Goal: Task Accomplishment & Management: Manage account settings

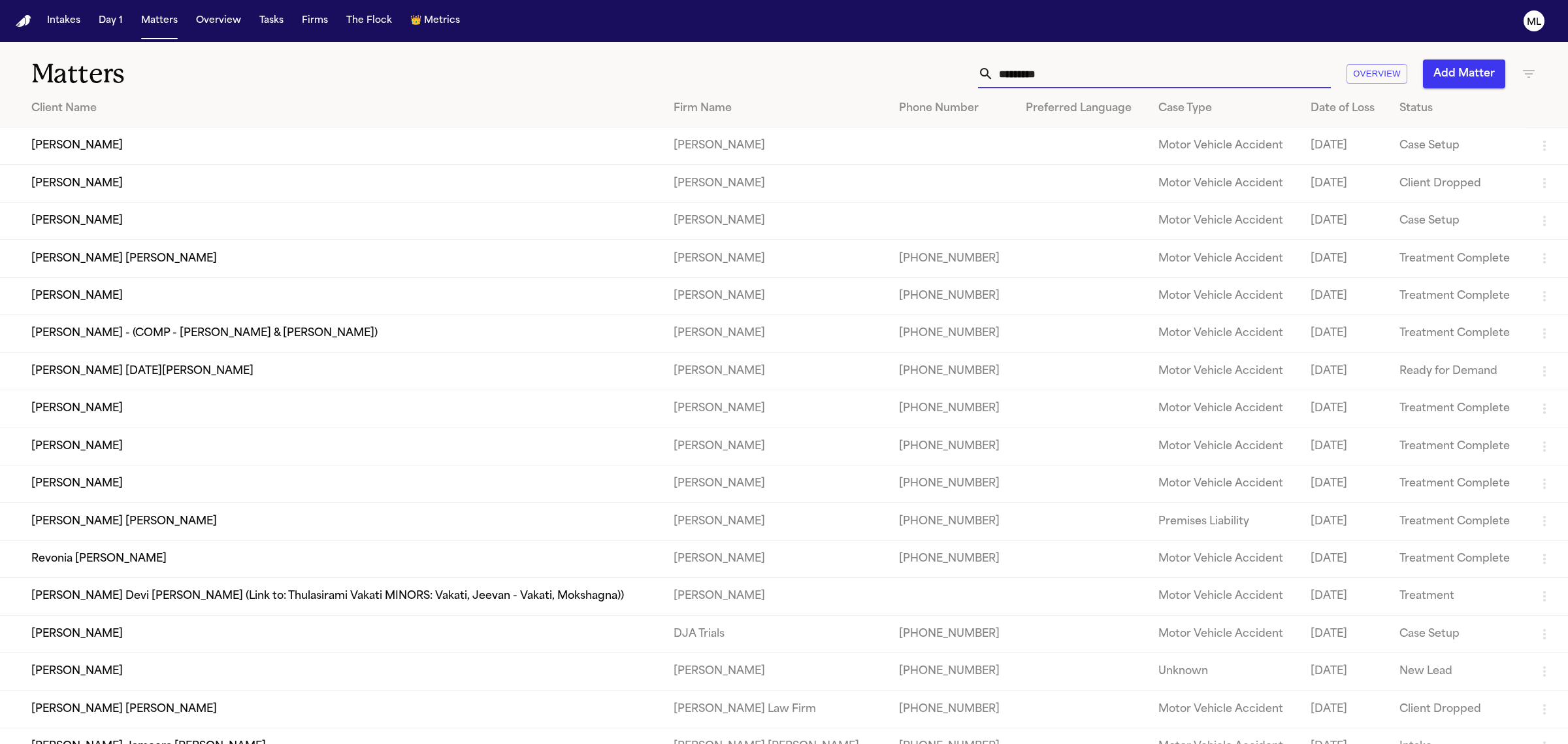
drag, startPoint x: 1120, startPoint y: 73, endPoint x: 1077, endPoint y: 72, distance: 43.0
click at [1077, 72] on input "*********" at bounding box center [1163, 73] width 338 height 29
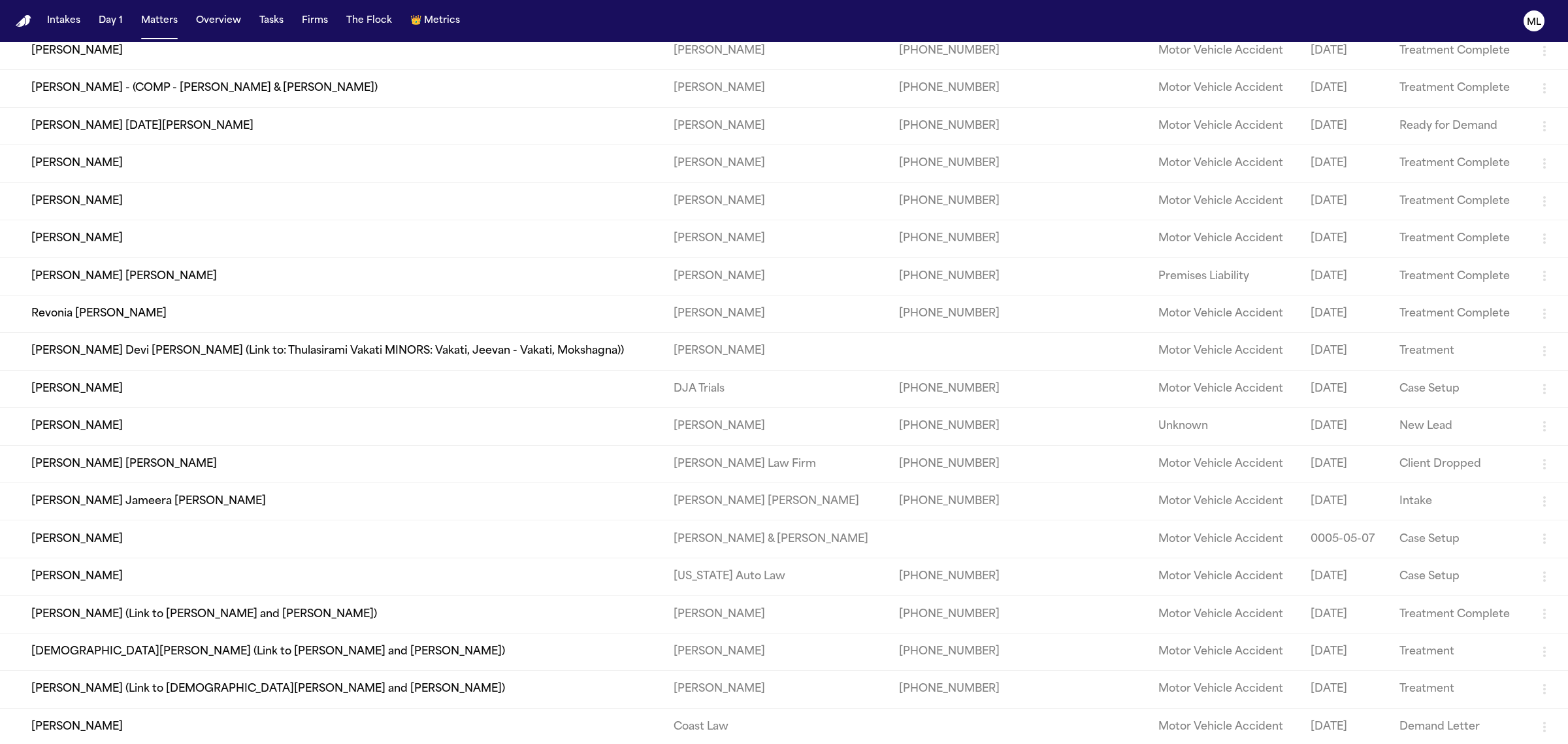
scroll to position [246, 0]
click at [164, 565] on td "[PERSON_NAME]" at bounding box center [331, 576] width 663 height 37
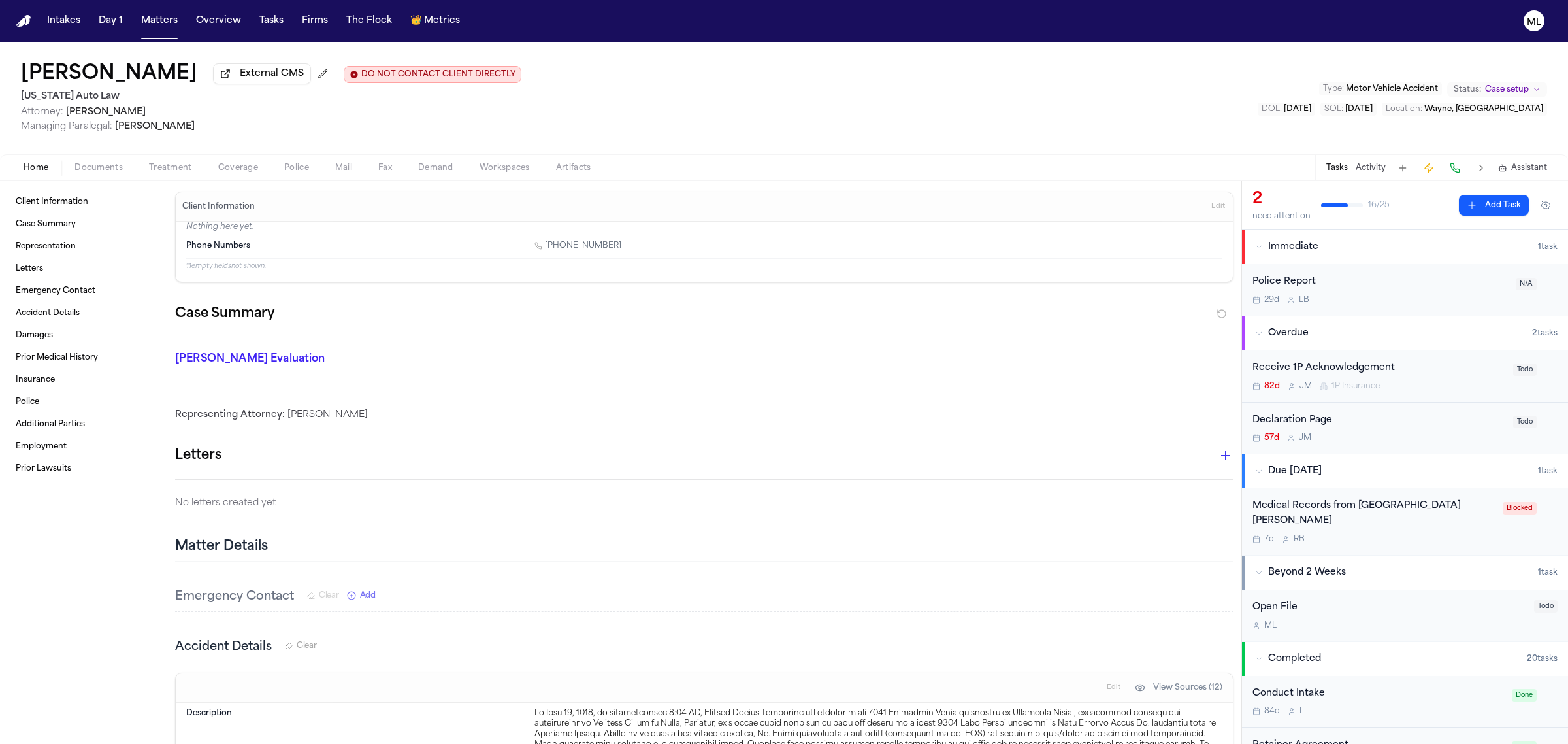
click at [100, 170] on span "Documents" at bounding box center [99, 167] width 48 height 10
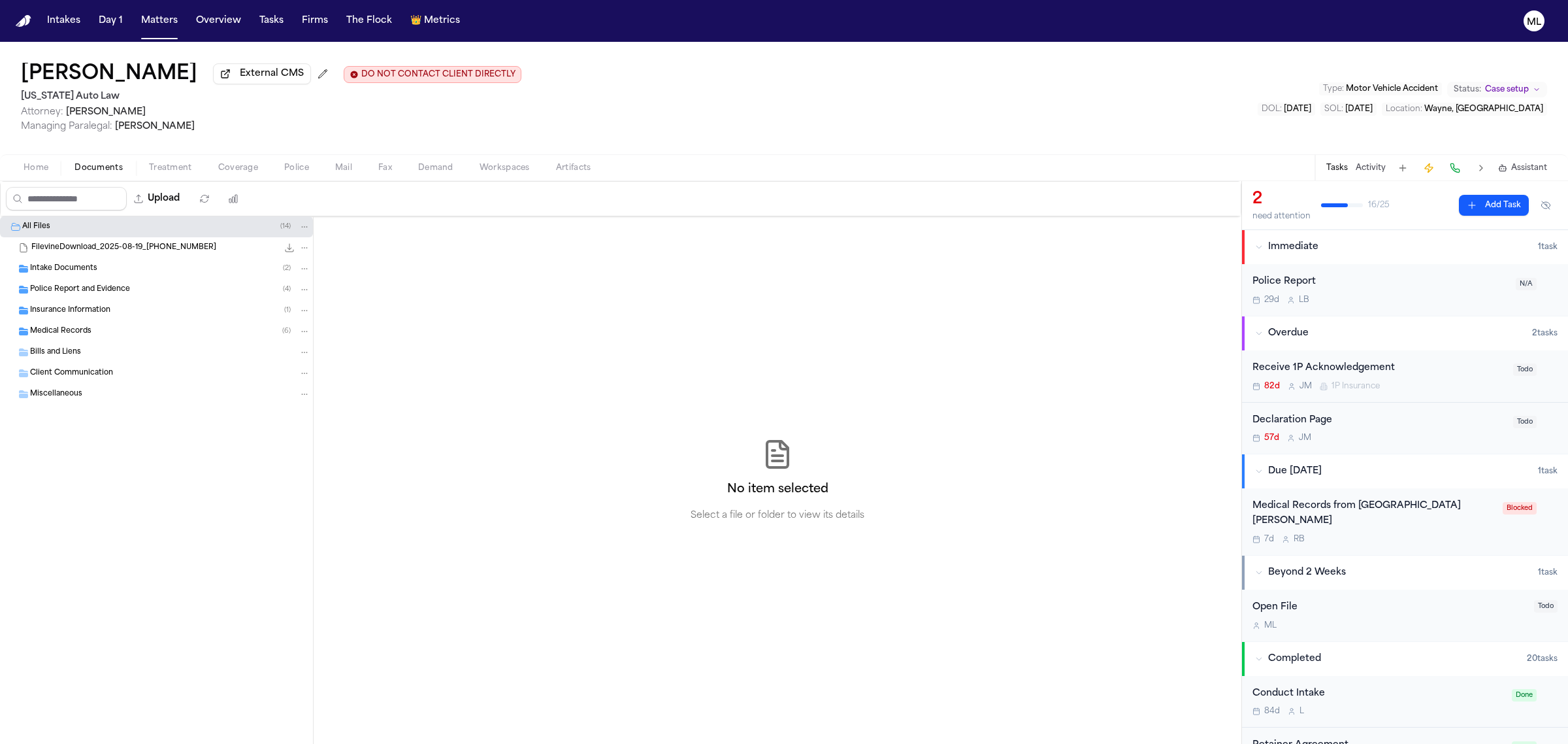
click at [136, 296] on div "Police Report and Evidence ( 4 )" at bounding box center [169, 289] width 280 height 12
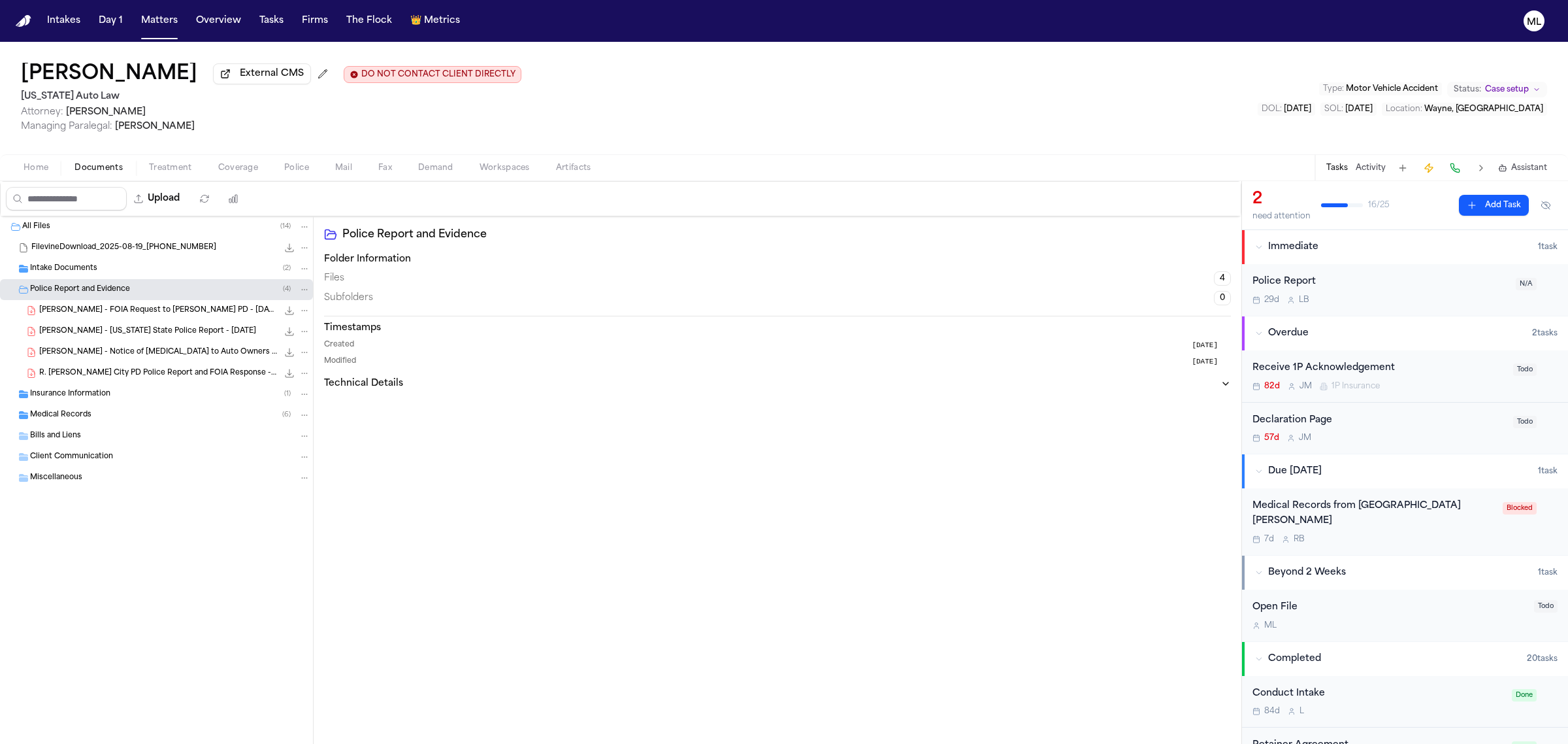
click at [144, 381] on div "R. Alexander - Wayne City PD Police Report and FOIA Response - 6.26.25 690.1 KB…" at bounding box center [156, 373] width 313 height 20
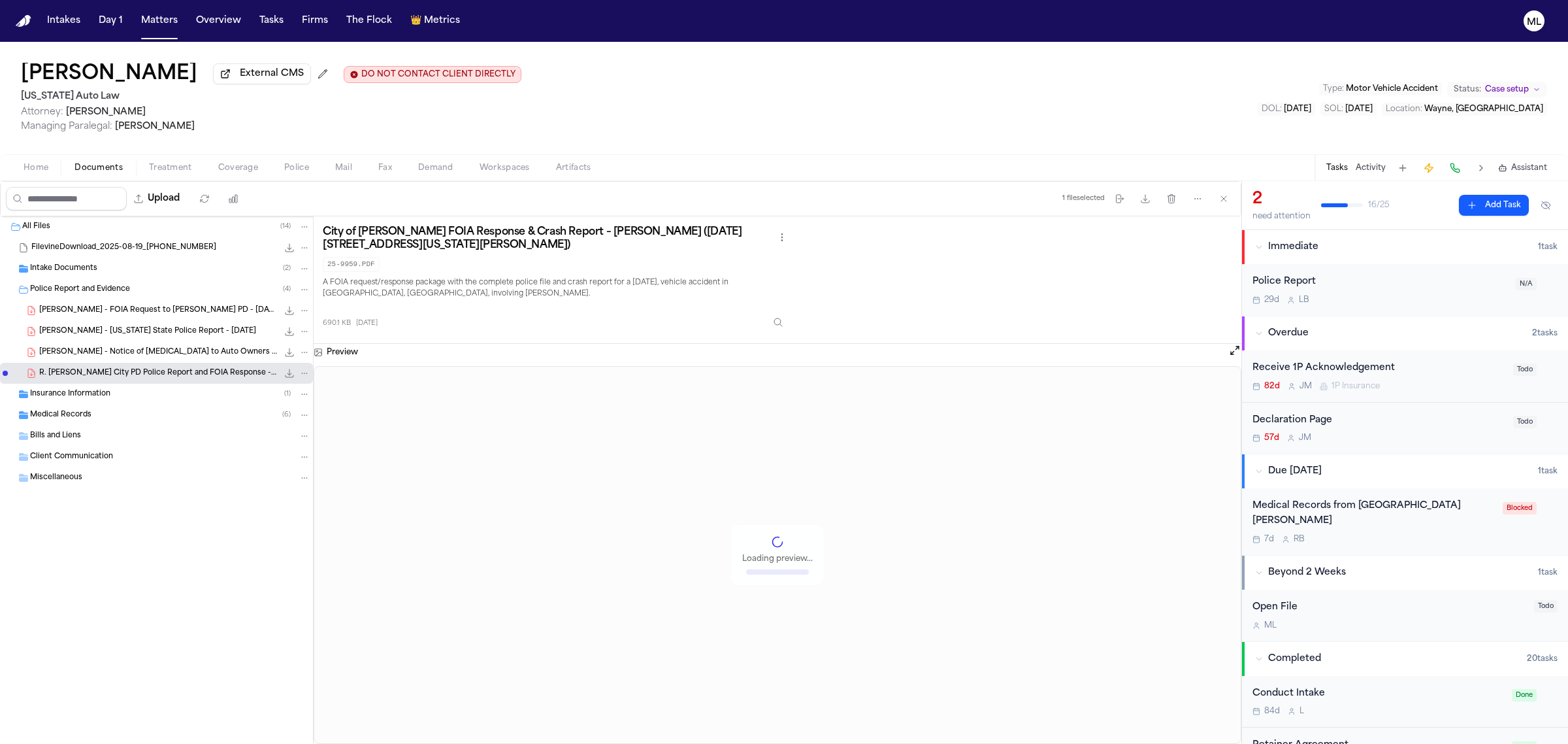
click at [138, 406] on div "Medical Records ( 6 )" at bounding box center [156, 415] width 313 height 20
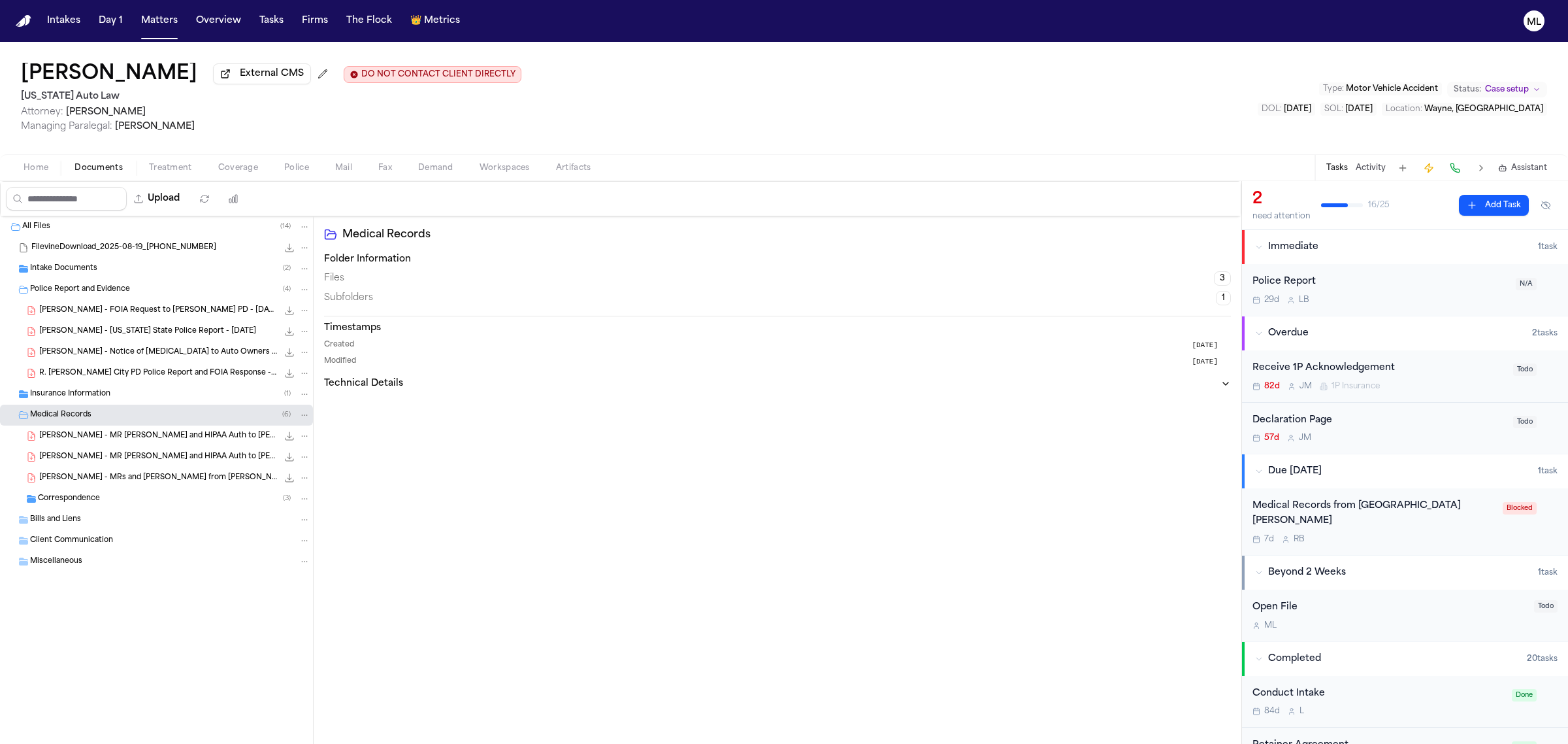
click at [151, 392] on div "Insurance Information ( 1 )" at bounding box center [169, 393] width 280 height 12
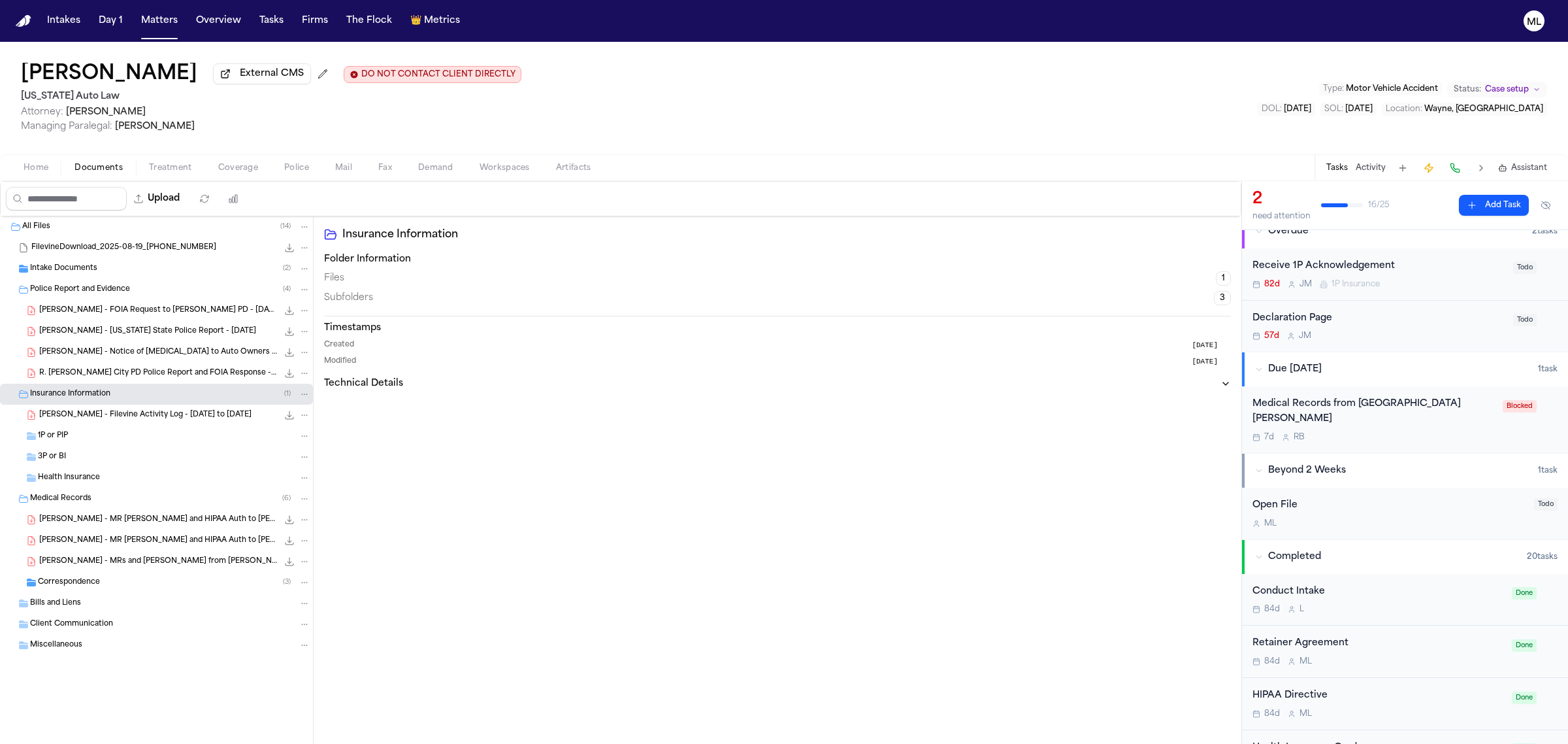
scroll to position [82, 0]
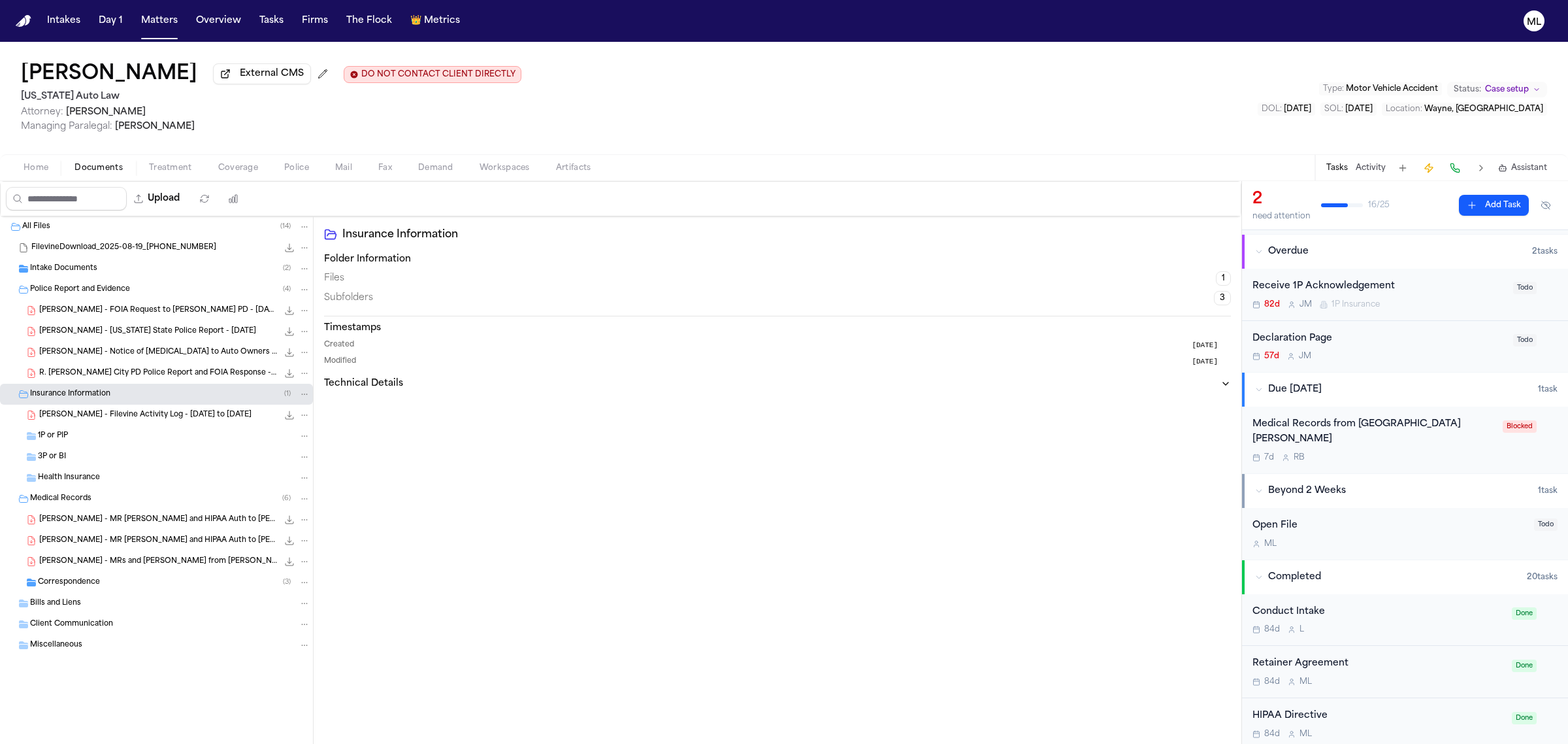
click at [1371, 458] on div "7d R B" at bounding box center [1374, 457] width 243 height 10
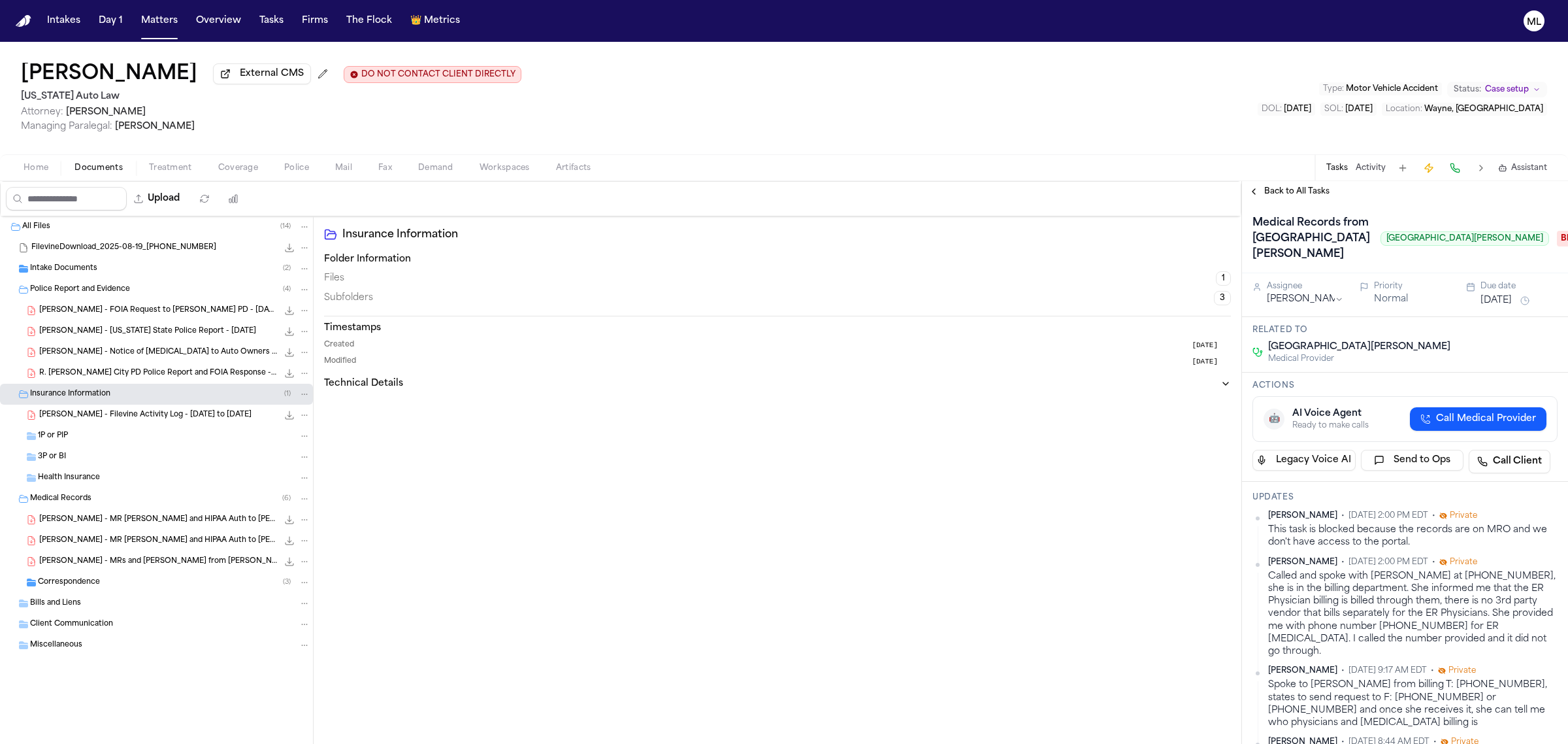
click at [1287, 190] on span "Back to All Tasks" at bounding box center [1297, 191] width 65 height 10
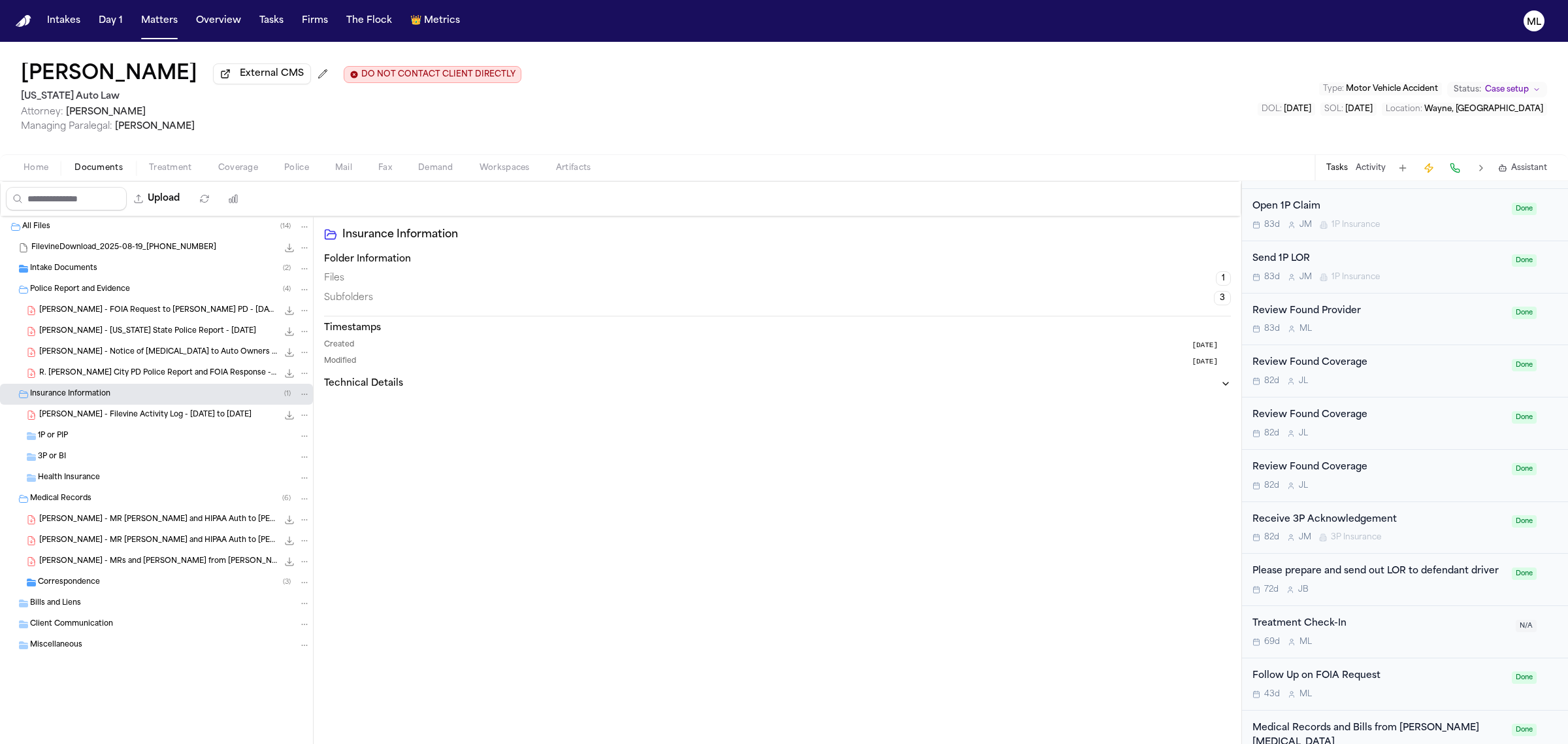
scroll to position [817, 0]
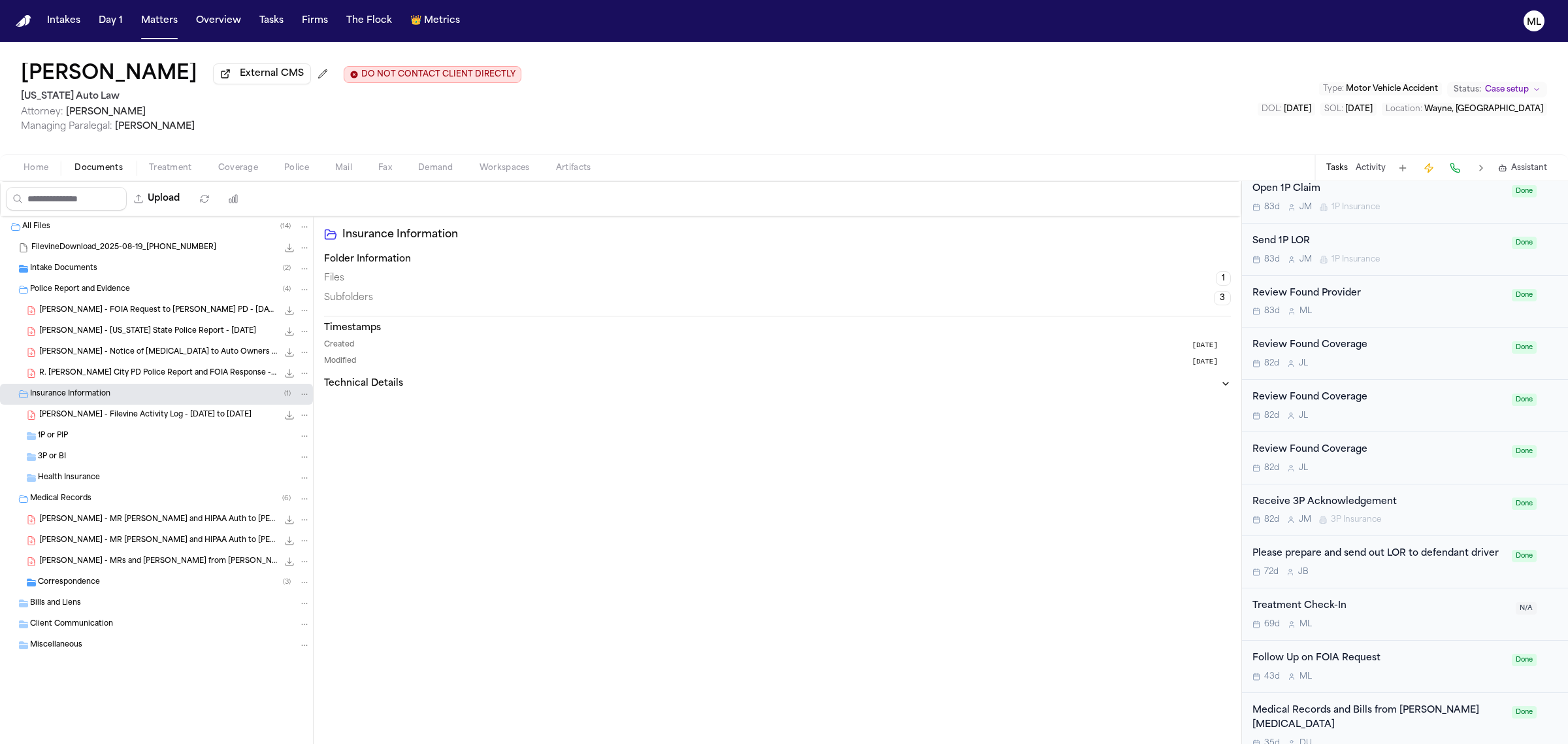
click at [1429, 503] on div "Receive 3P Acknowledgement" at bounding box center [1378, 502] width 252 height 15
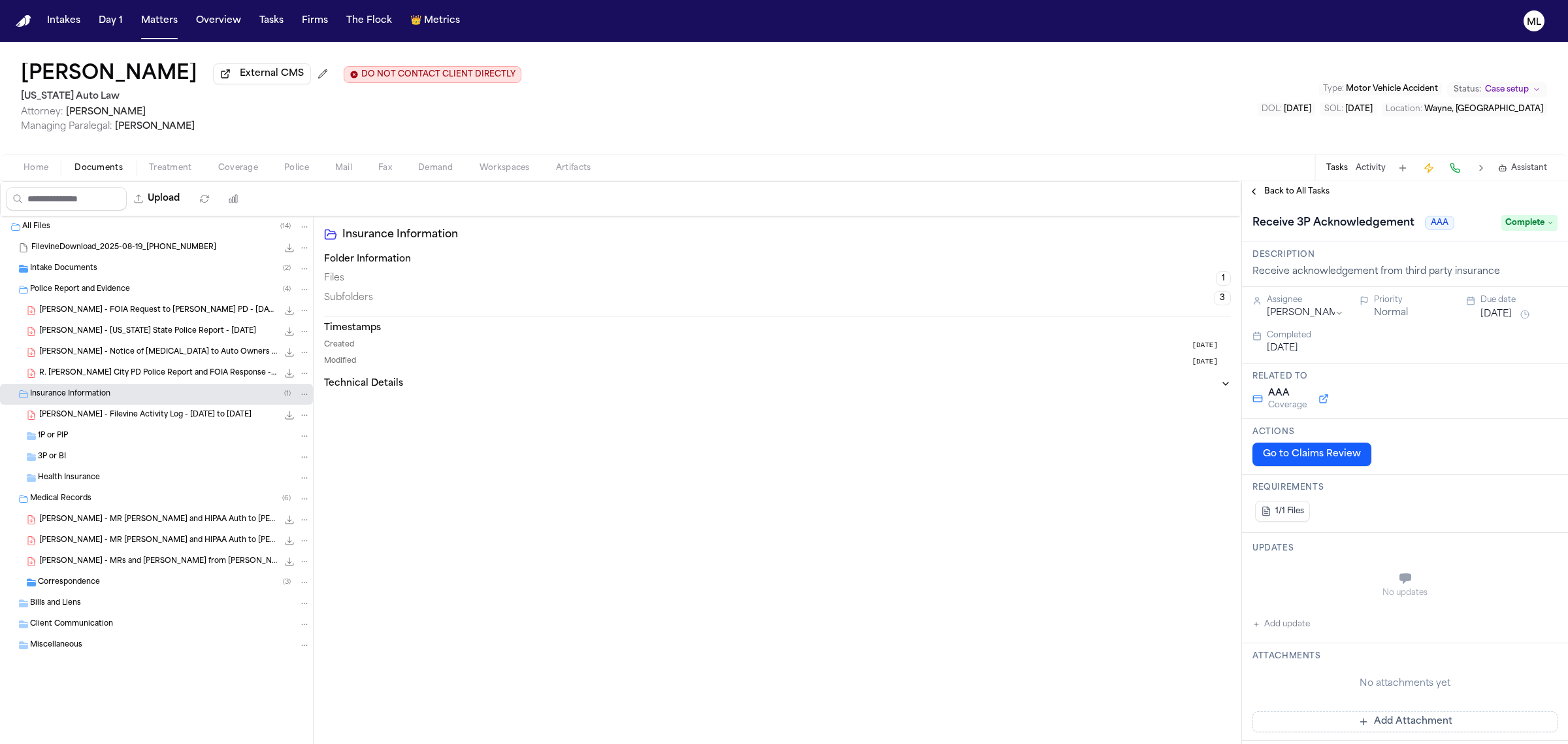
click at [1379, 168] on button "Activity" at bounding box center [1371, 167] width 30 height 10
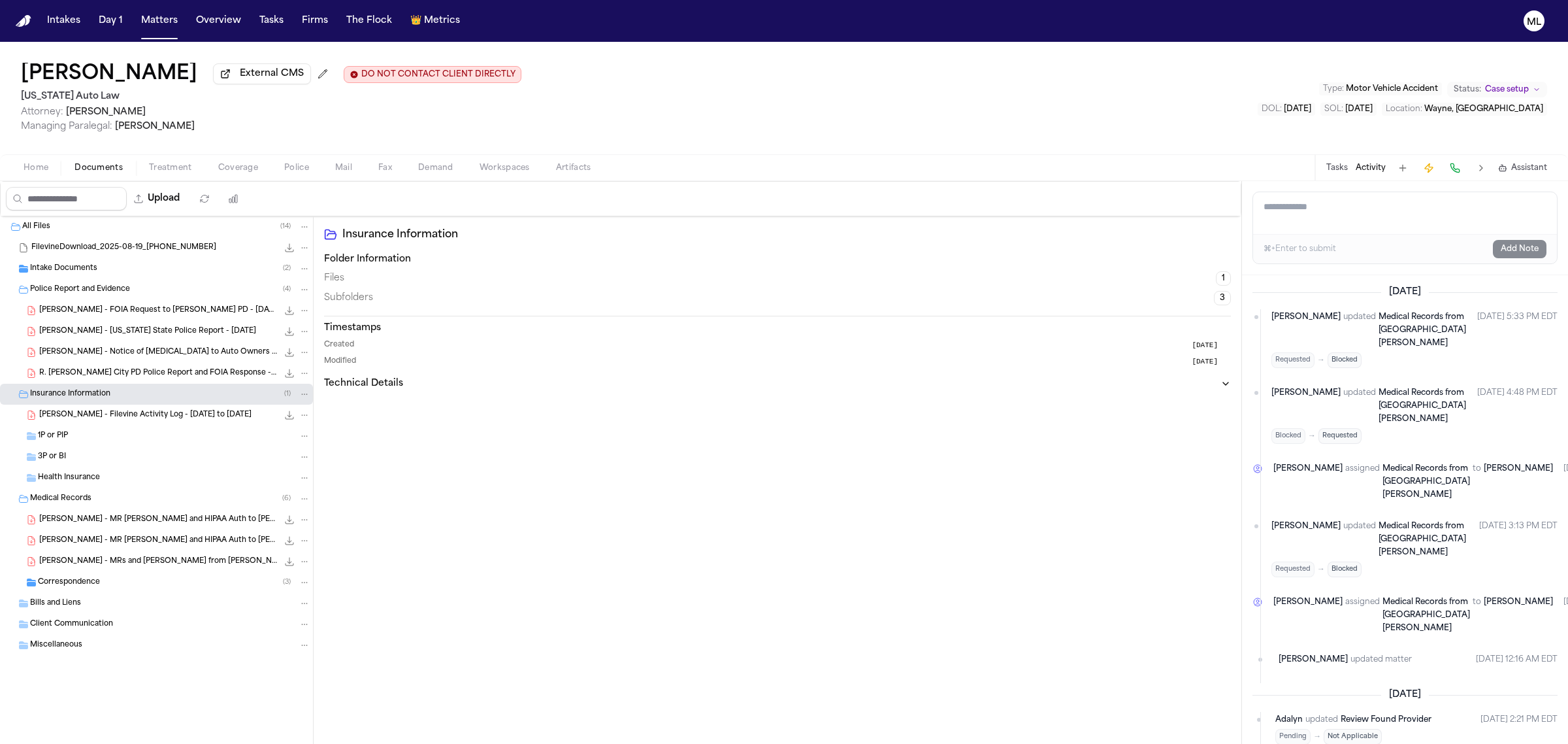
click at [155, 456] on div "3P or BI" at bounding box center [174, 457] width 272 height 12
click at [140, 574] on div "Correspondence ( 3 )" at bounding box center [156, 582] width 313 height 20
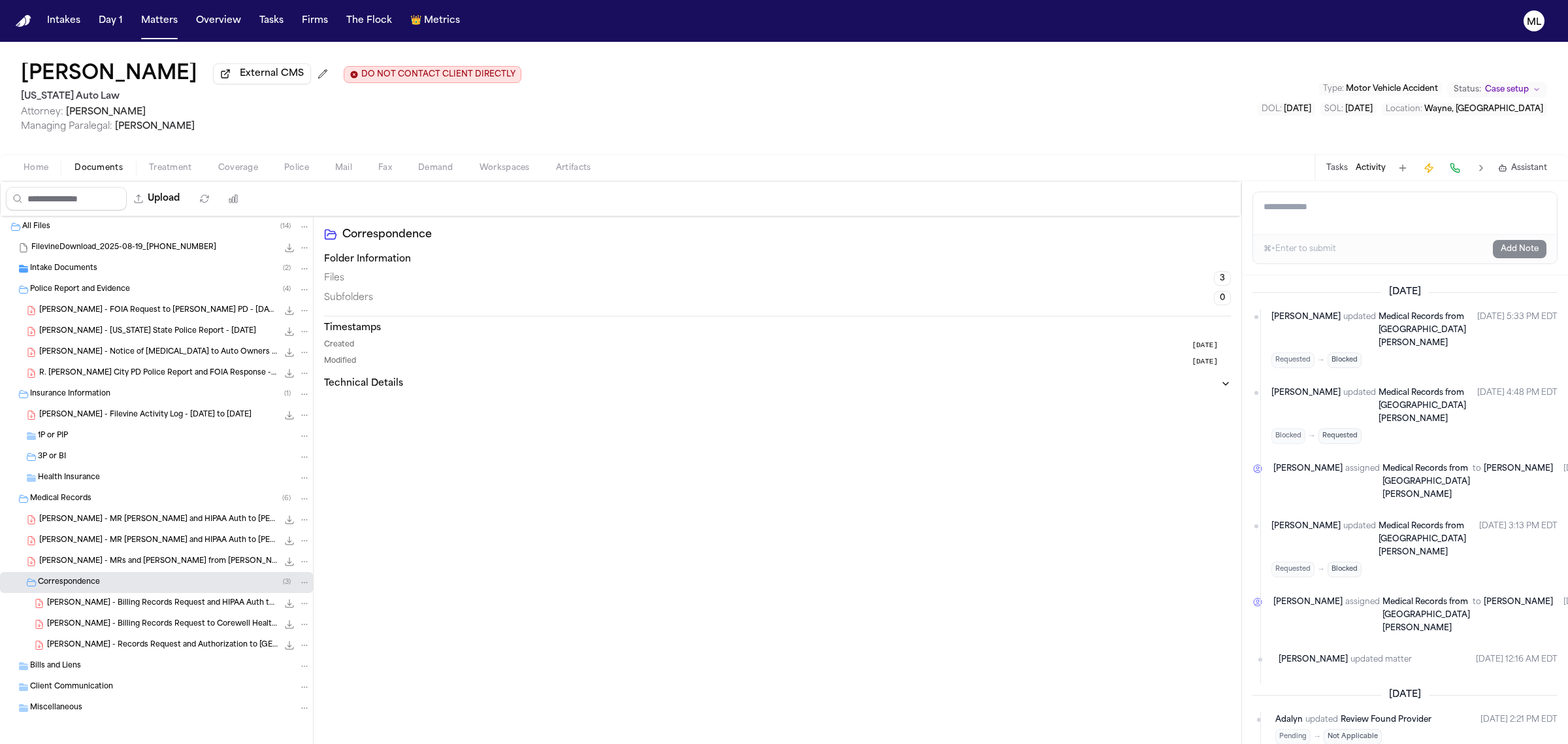
click at [101, 272] on div "Intake Documents ( 2 )" at bounding box center [169, 268] width 280 height 12
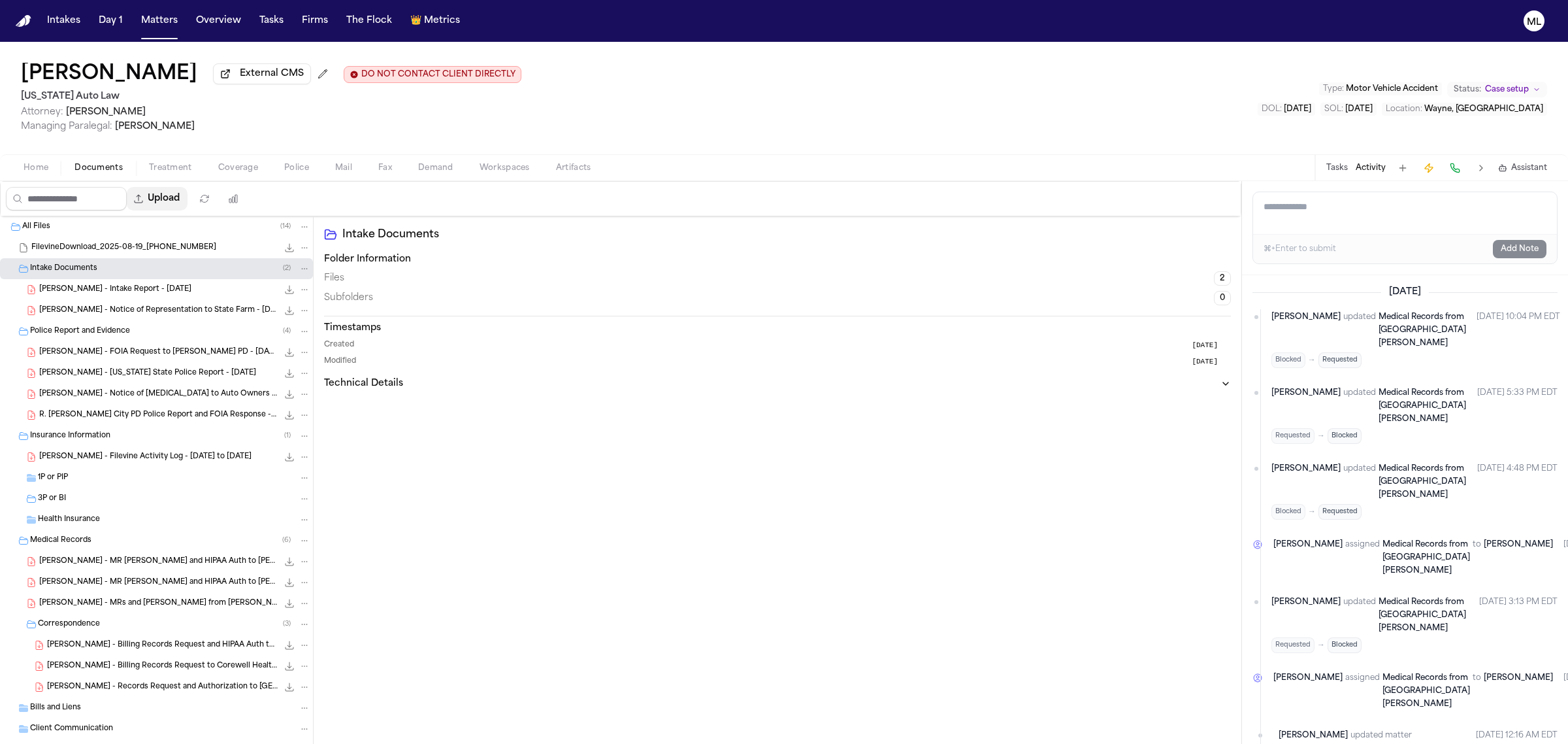
click at [168, 194] on button "Upload" at bounding box center [156, 198] width 60 height 23
select select "**********"
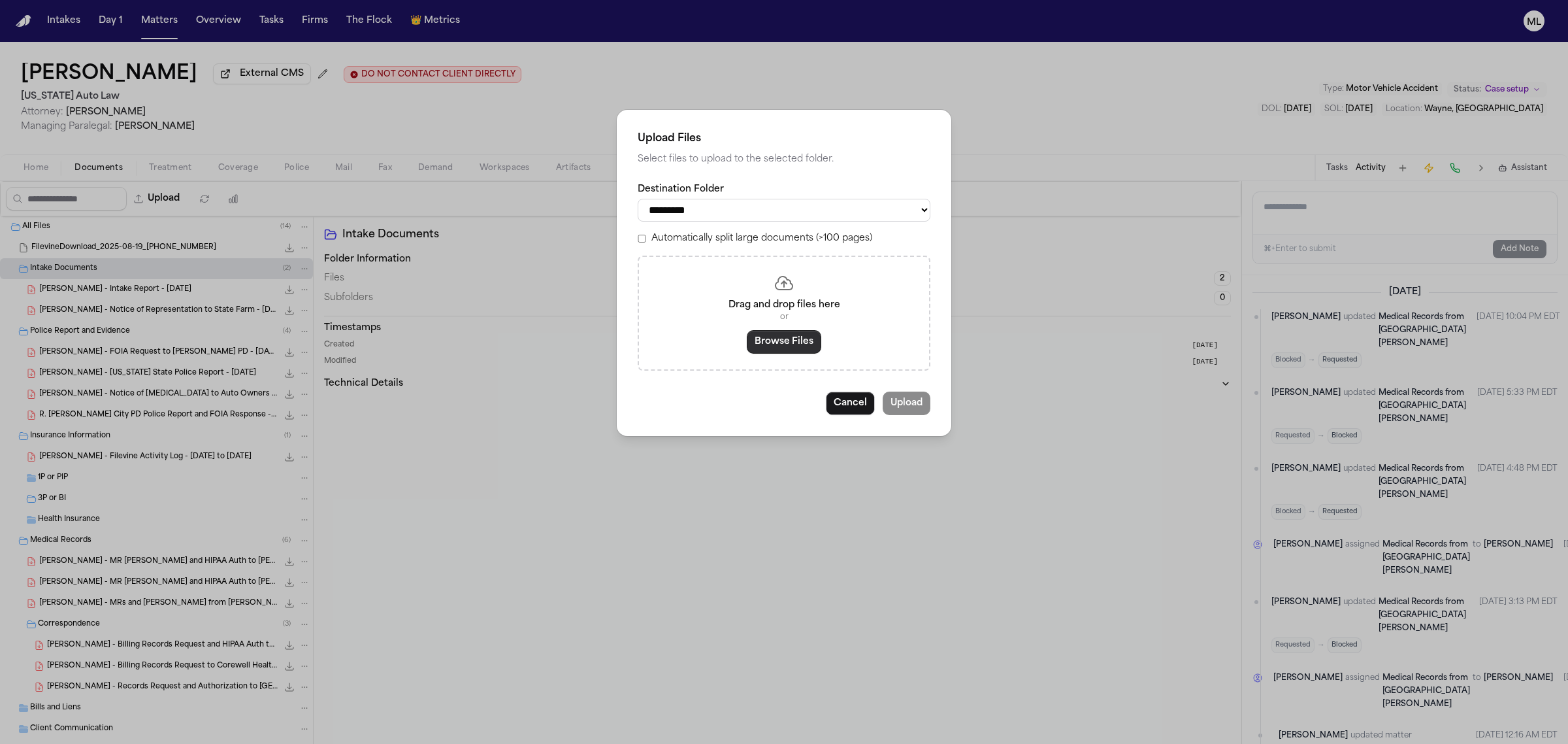
click at [776, 351] on button "Browse Files" at bounding box center [784, 341] width 74 height 23
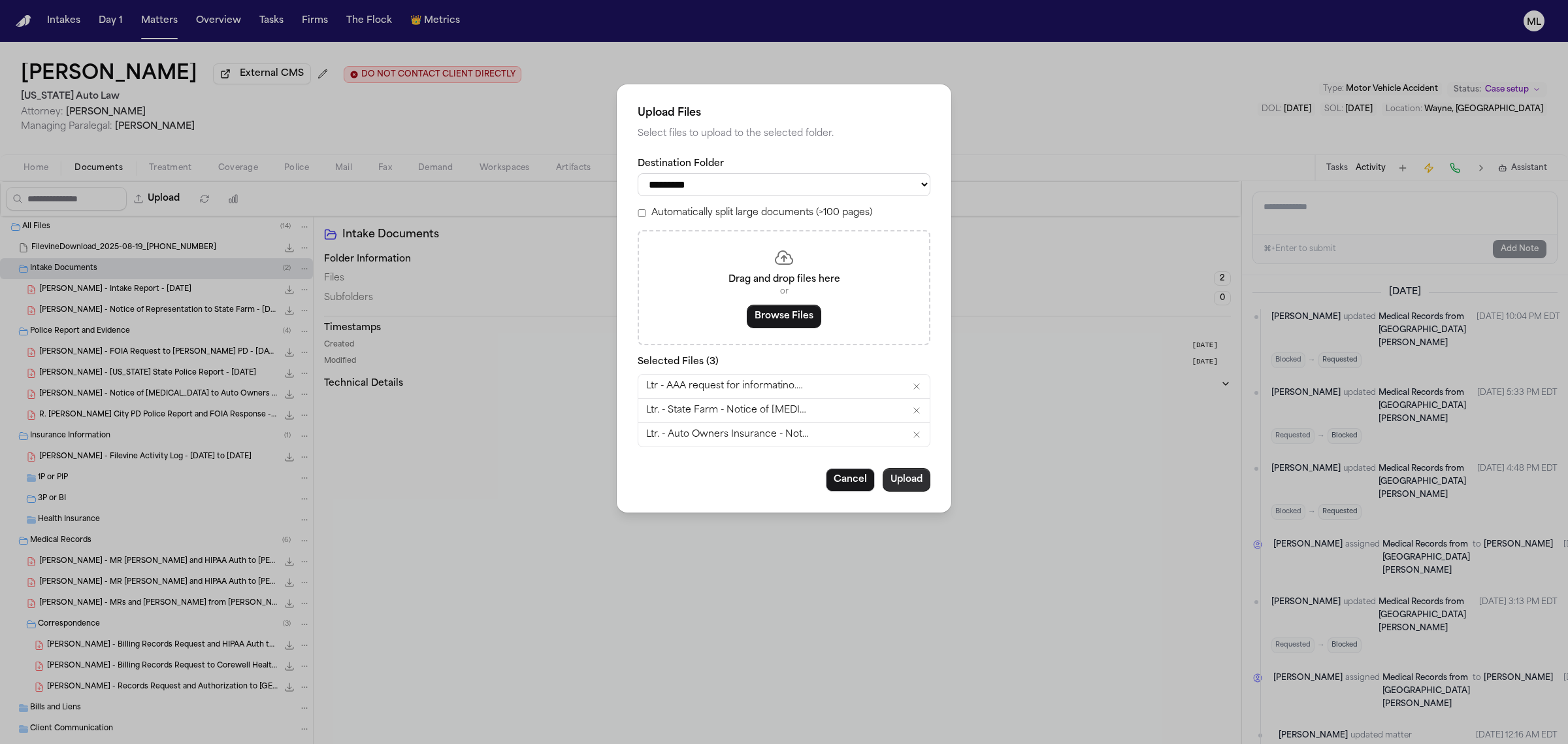
click at [924, 487] on button "Upload" at bounding box center [906, 479] width 47 height 23
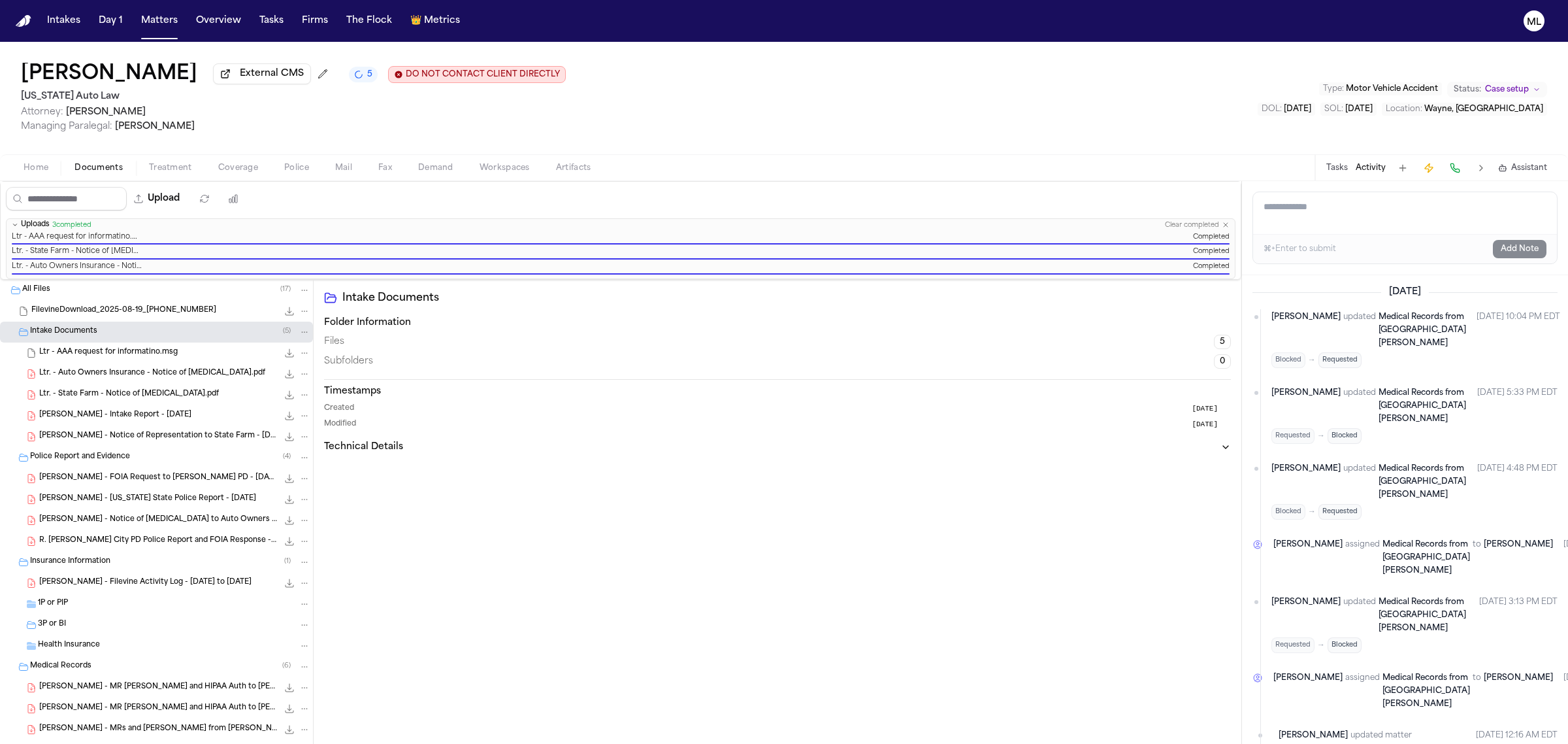
click at [41, 160] on button "Home" at bounding box center [35, 167] width 51 height 16
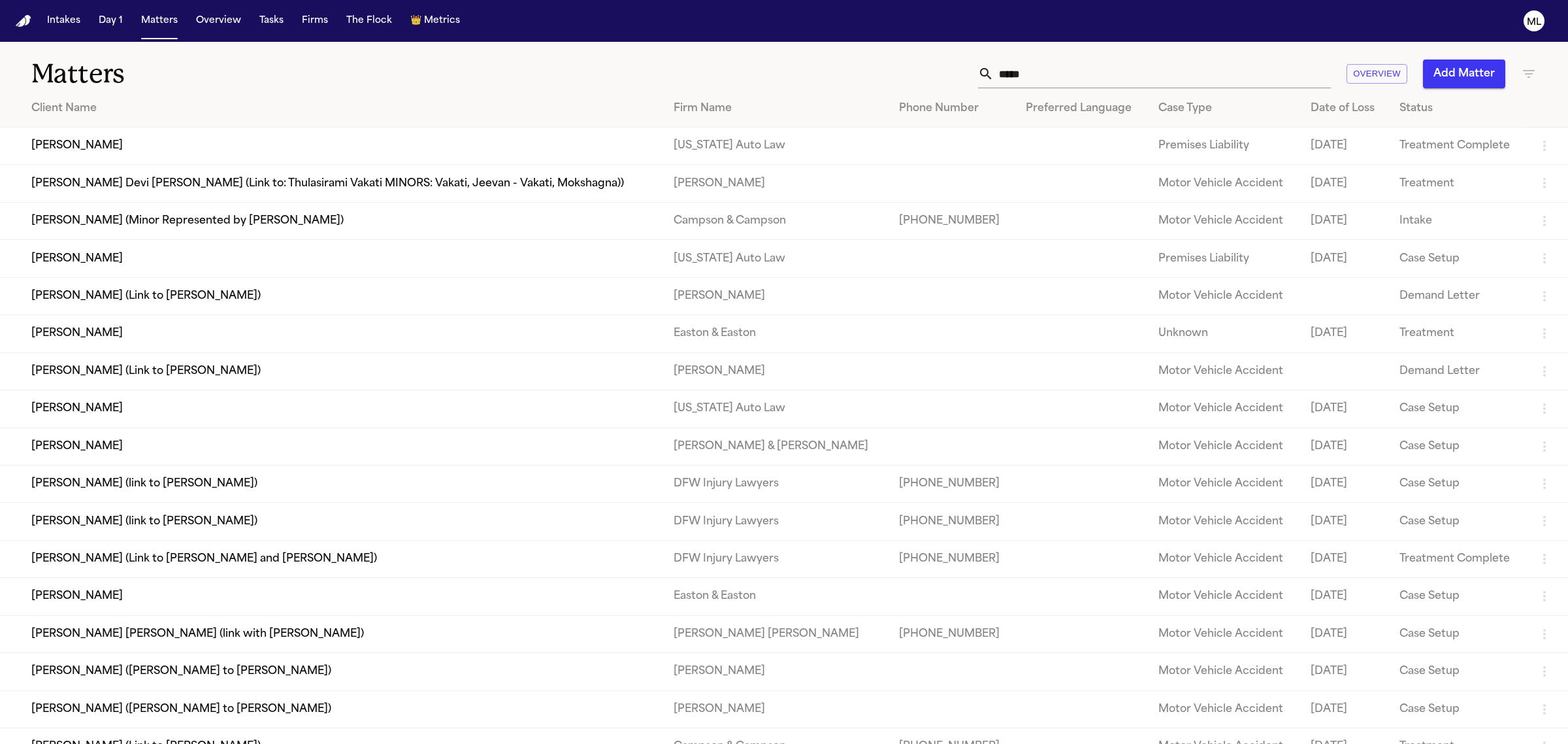
drag, startPoint x: 997, startPoint y: 76, endPoint x: 929, endPoint y: 75, distance: 68.0
click at [929, 75] on div "***** Overview Add Matter" at bounding box center [1009, 73] width 1054 height 29
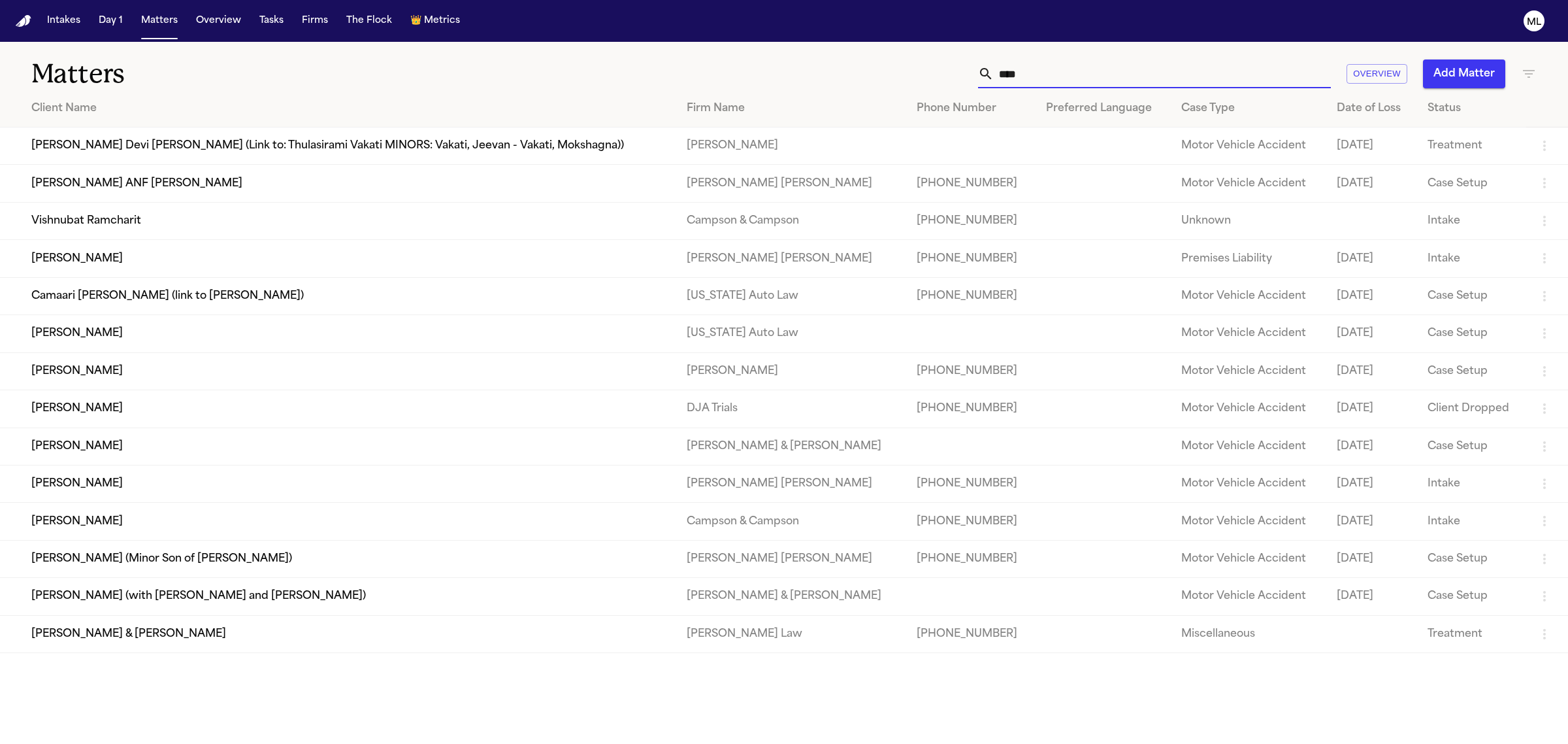
click at [1036, 72] on input "****" at bounding box center [1163, 73] width 338 height 29
type input "****"
click at [313, 345] on td "[PERSON_NAME]" at bounding box center [338, 334] width 676 height 37
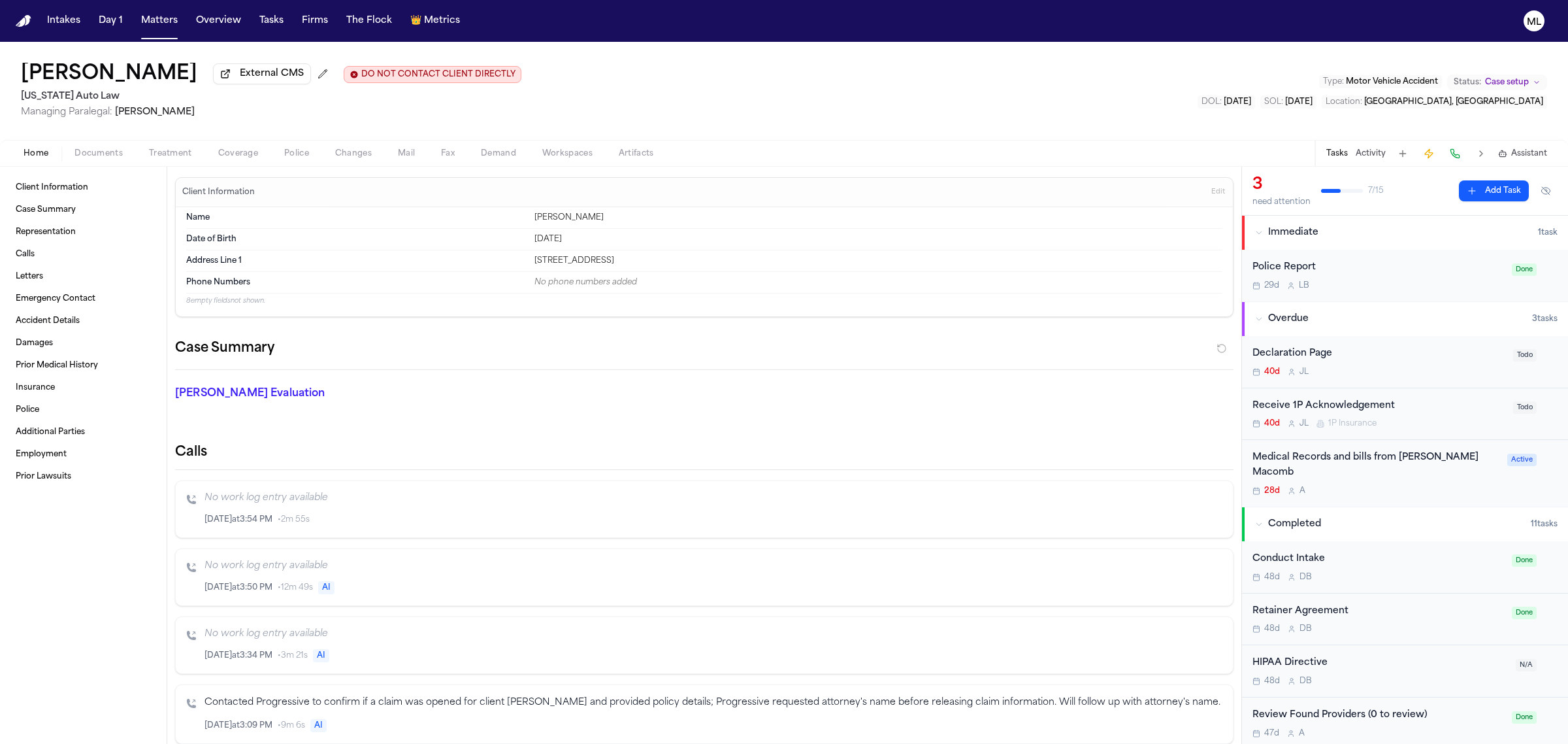
click at [1435, 418] on div "40d J L 1P Insurance" at bounding box center [1379, 423] width 253 height 10
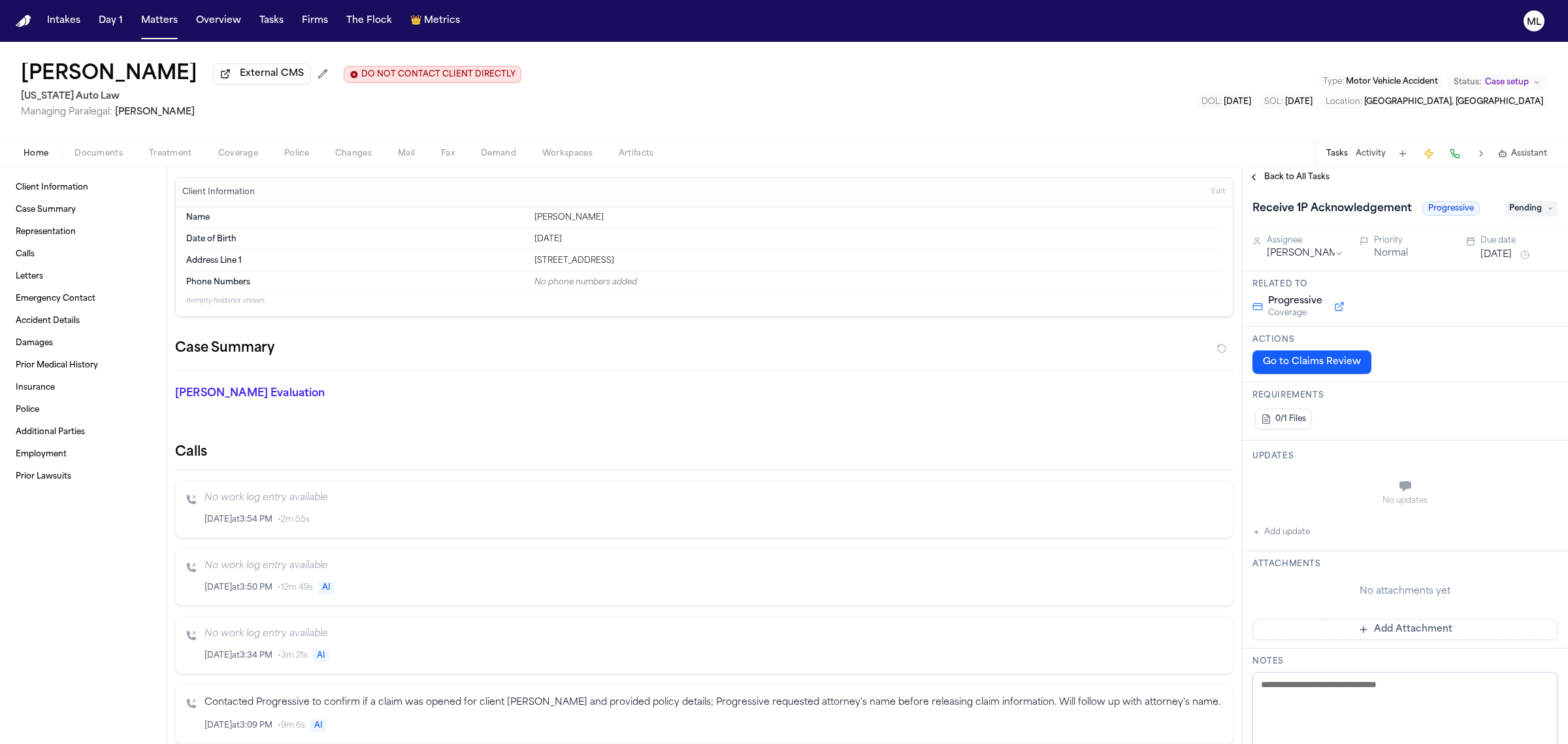
click at [1521, 210] on span "Pending" at bounding box center [1532, 208] width 52 height 16
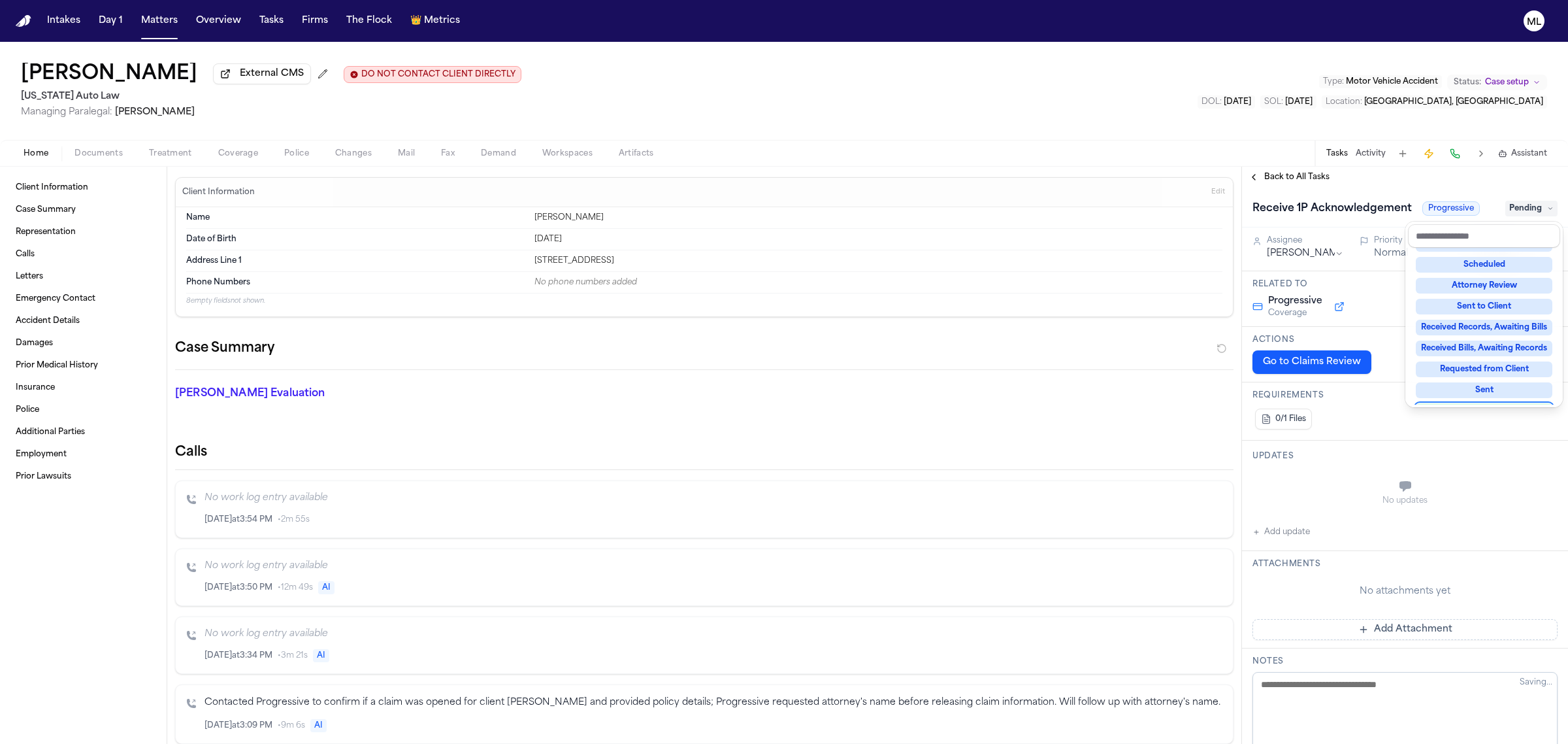
scroll to position [204, 0]
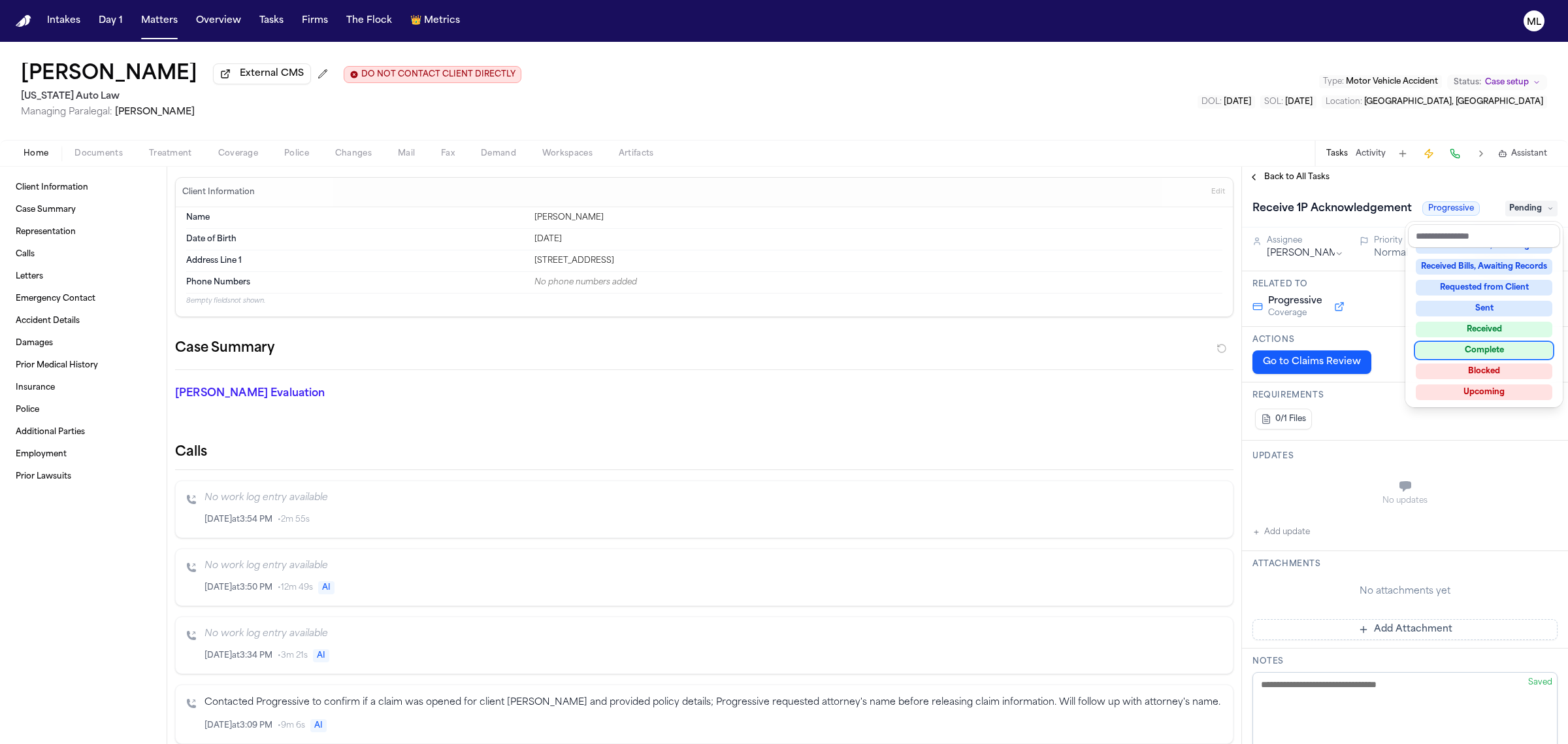
click at [1495, 350] on div "Complete" at bounding box center [1484, 350] width 137 height 16
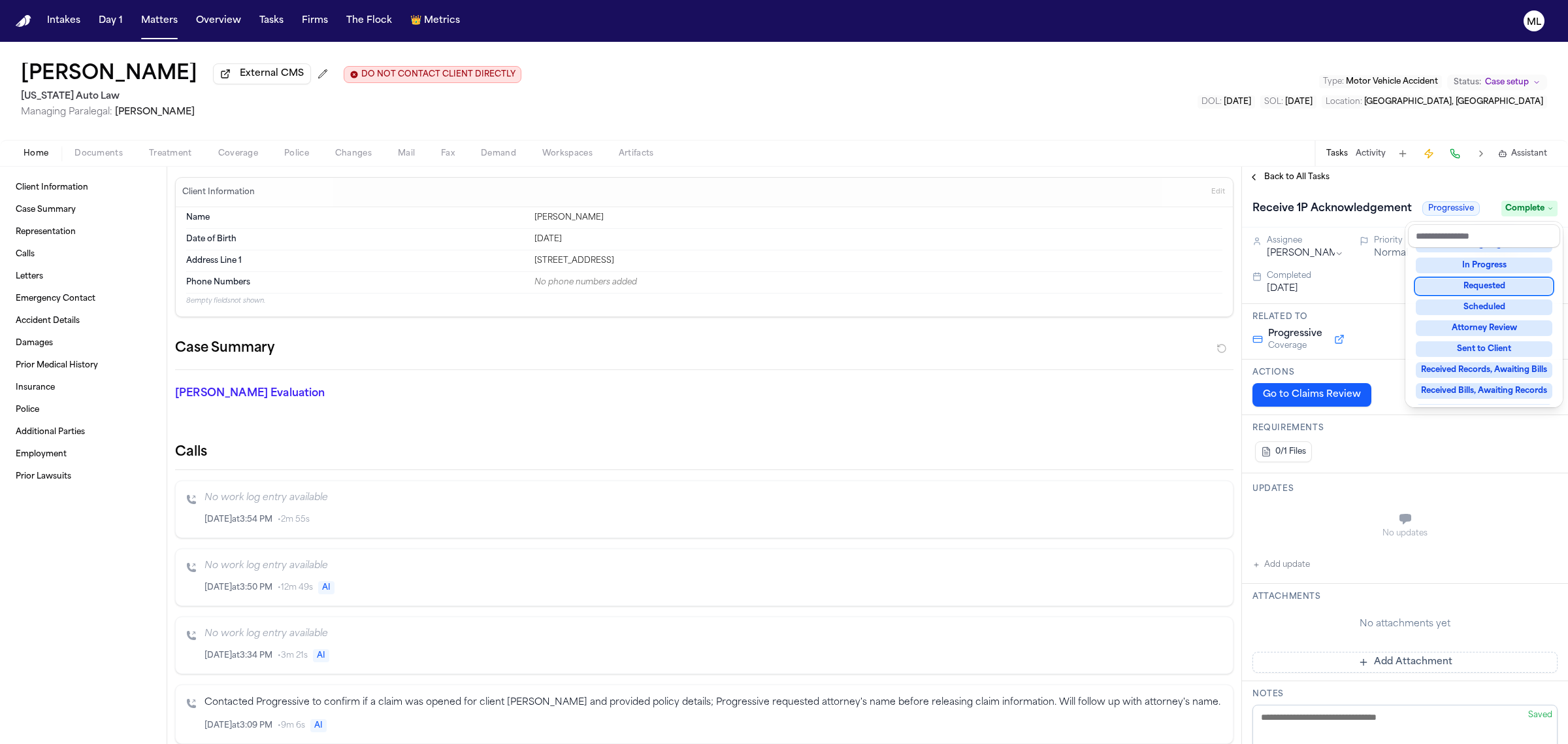
click at [1299, 177] on div "Back to All Tasks Receive 1P Acknowledgement Progressive Complete Assignee Juli…" at bounding box center [1405, 455] width 326 height 577
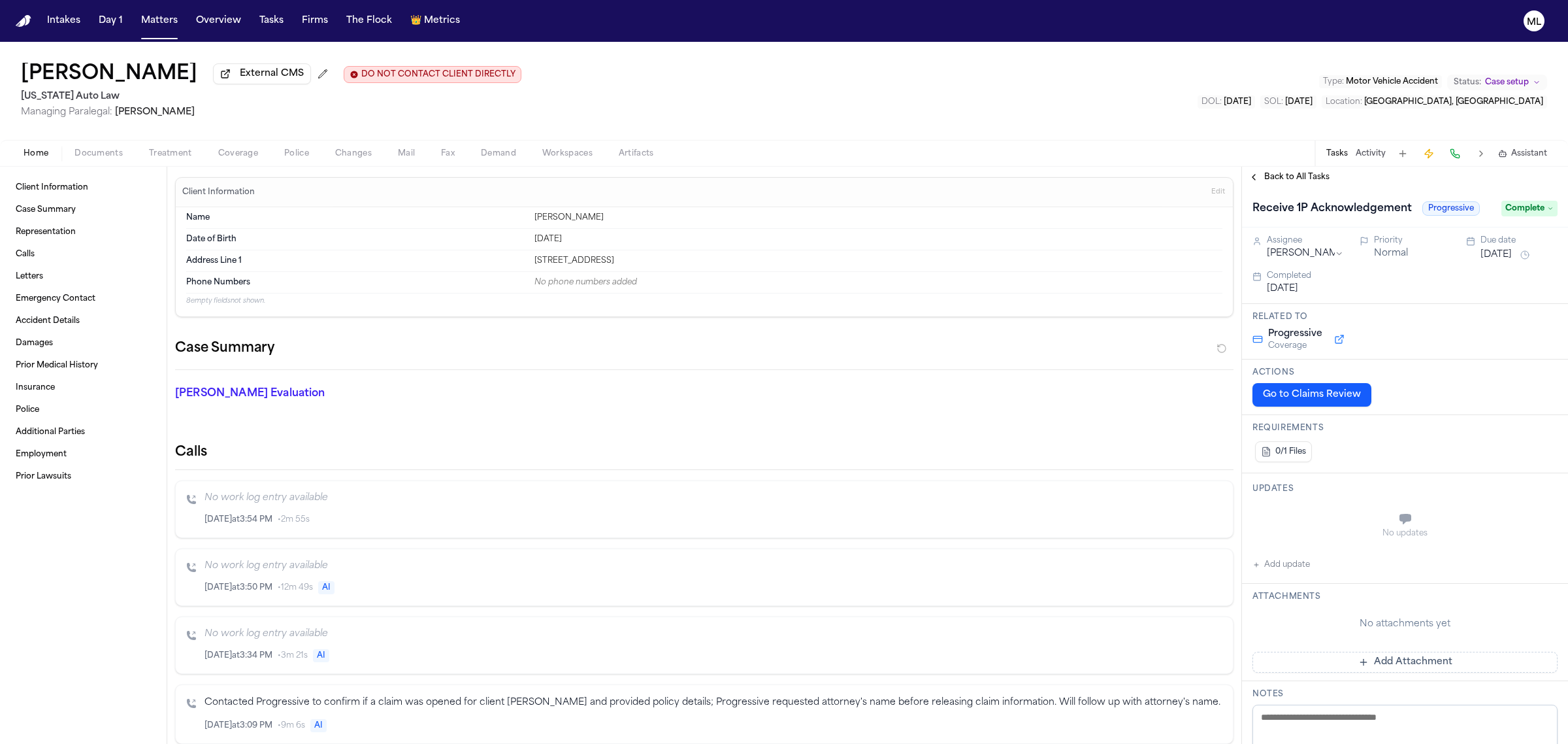
click at [1299, 177] on span "Back to All Tasks" at bounding box center [1297, 177] width 65 height 10
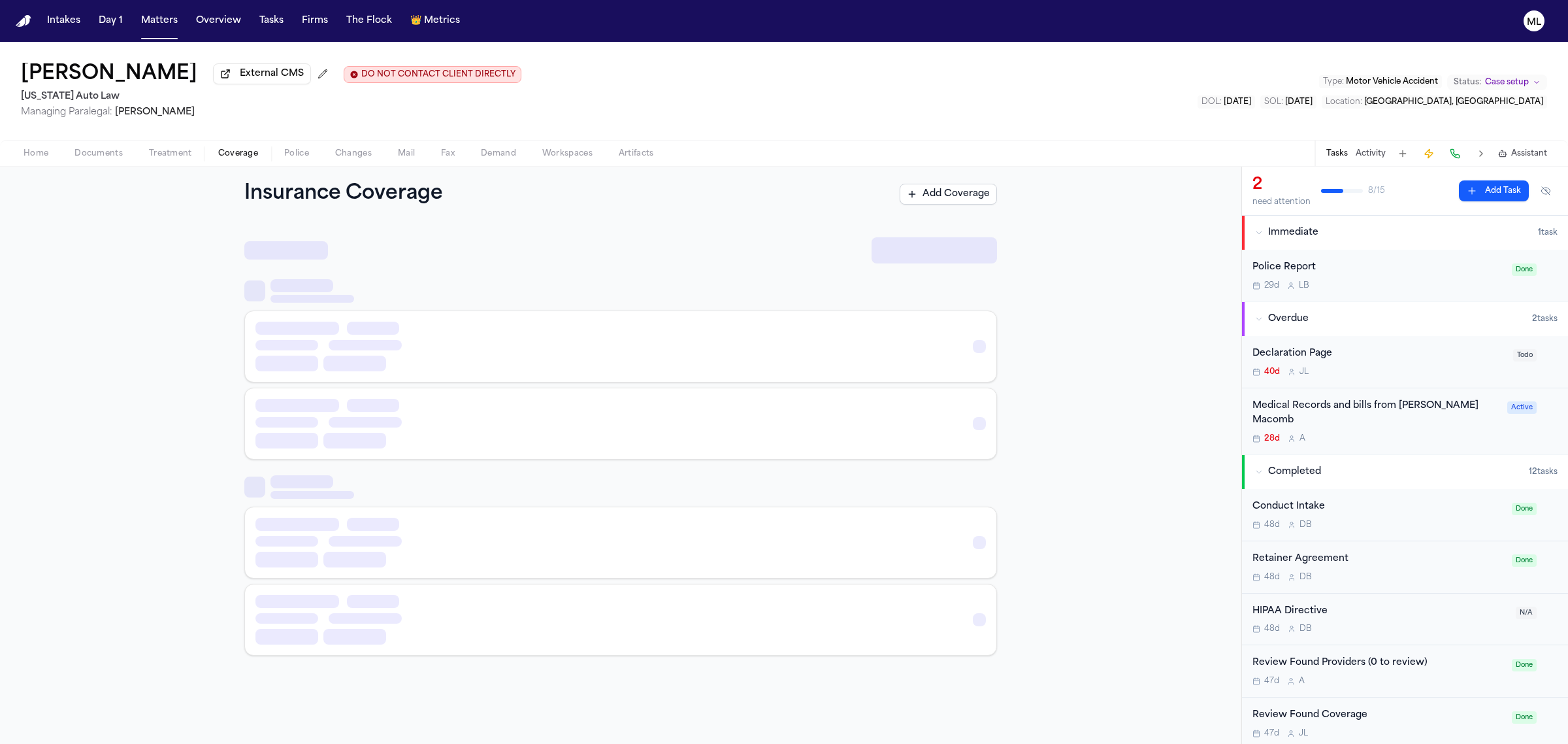
click at [253, 153] on span "Coverage" at bounding box center [238, 153] width 40 height 10
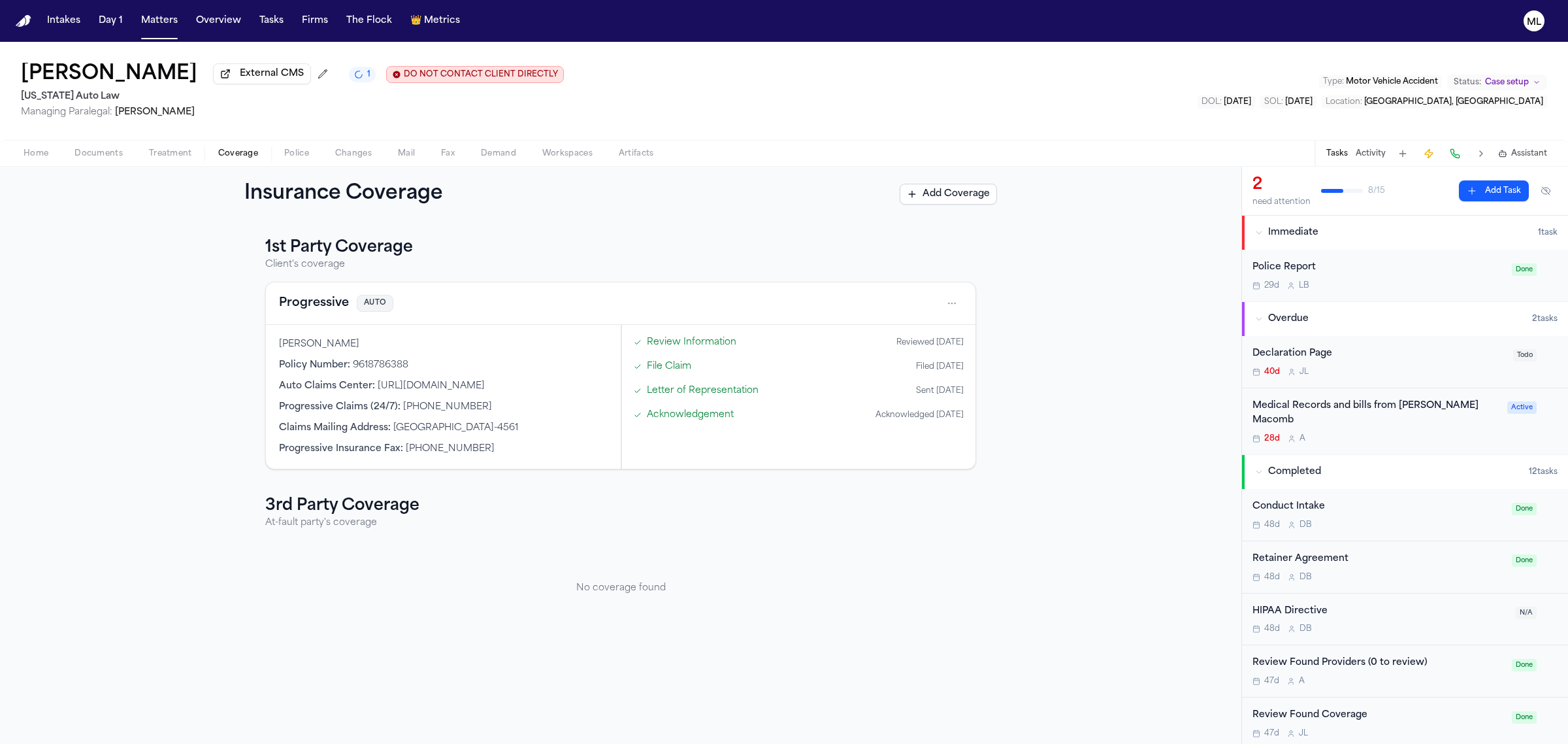
click at [314, 307] on button "Progressive" at bounding box center [313, 303] width 70 height 19
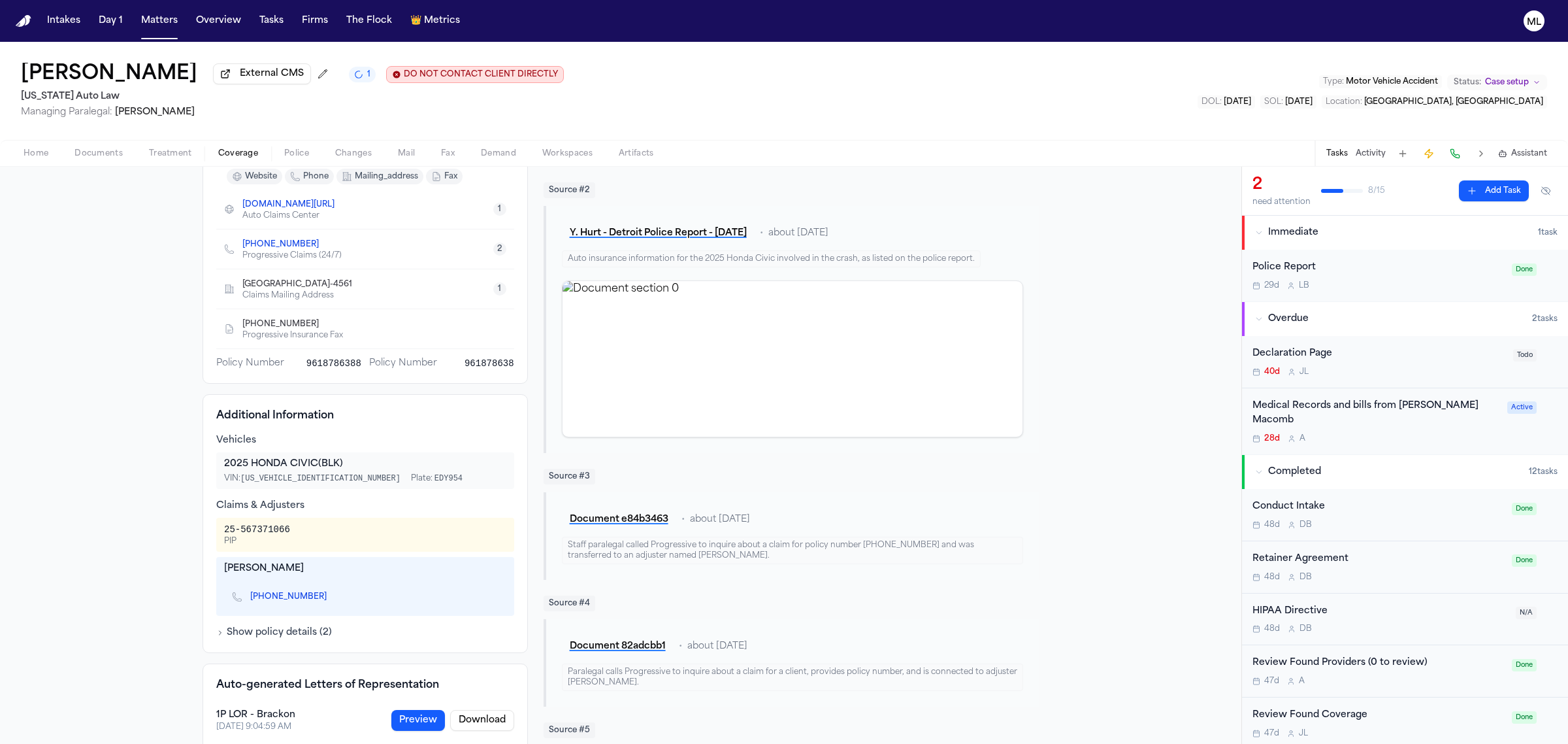
scroll to position [246, 0]
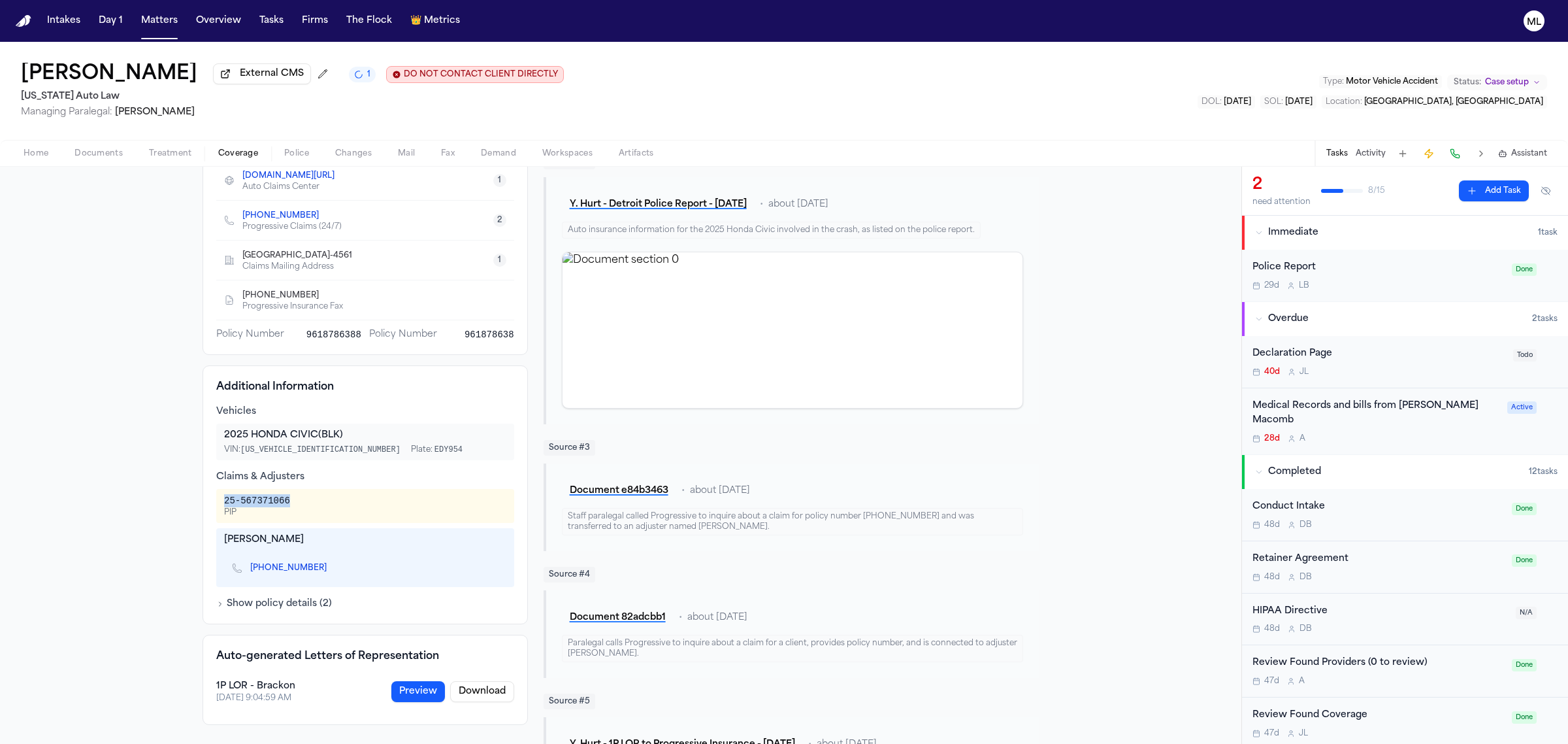
drag, startPoint x: 308, startPoint y: 500, endPoint x: 211, endPoint y: 500, distance: 97.0
click at [217, 500] on div "25-567371066 PIP" at bounding box center [365, 506] width 298 height 34
copy div "25-567371066"
click at [1428, 369] on div "40d J L" at bounding box center [1379, 371] width 253 height 10
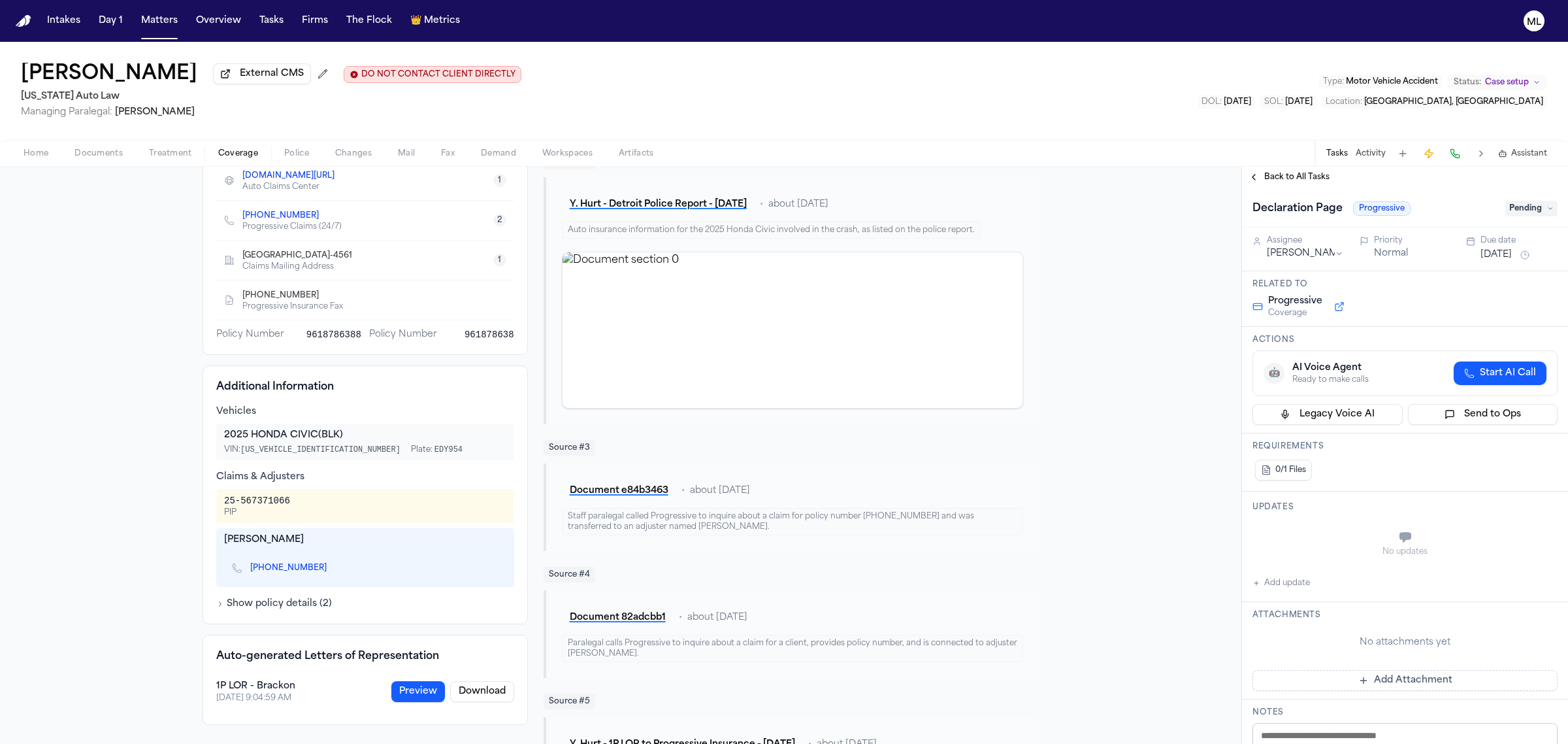
click at [1381, 671] on button "Add Attachment" at bounding box center [1405, 680] width 305 height 20
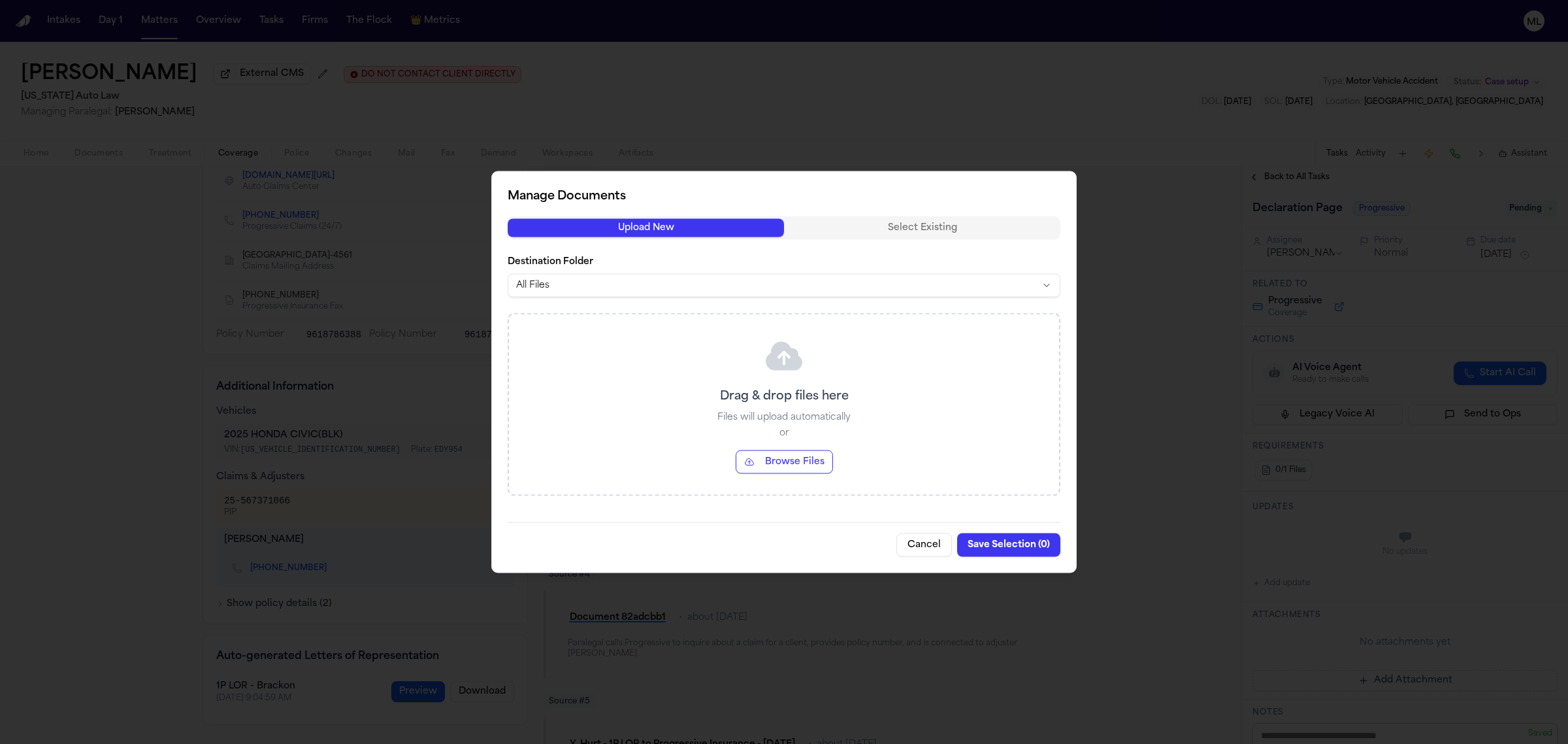
click at [781, 456] on button "Browse Files" at bounding box center [784, 461] width 98 height 23
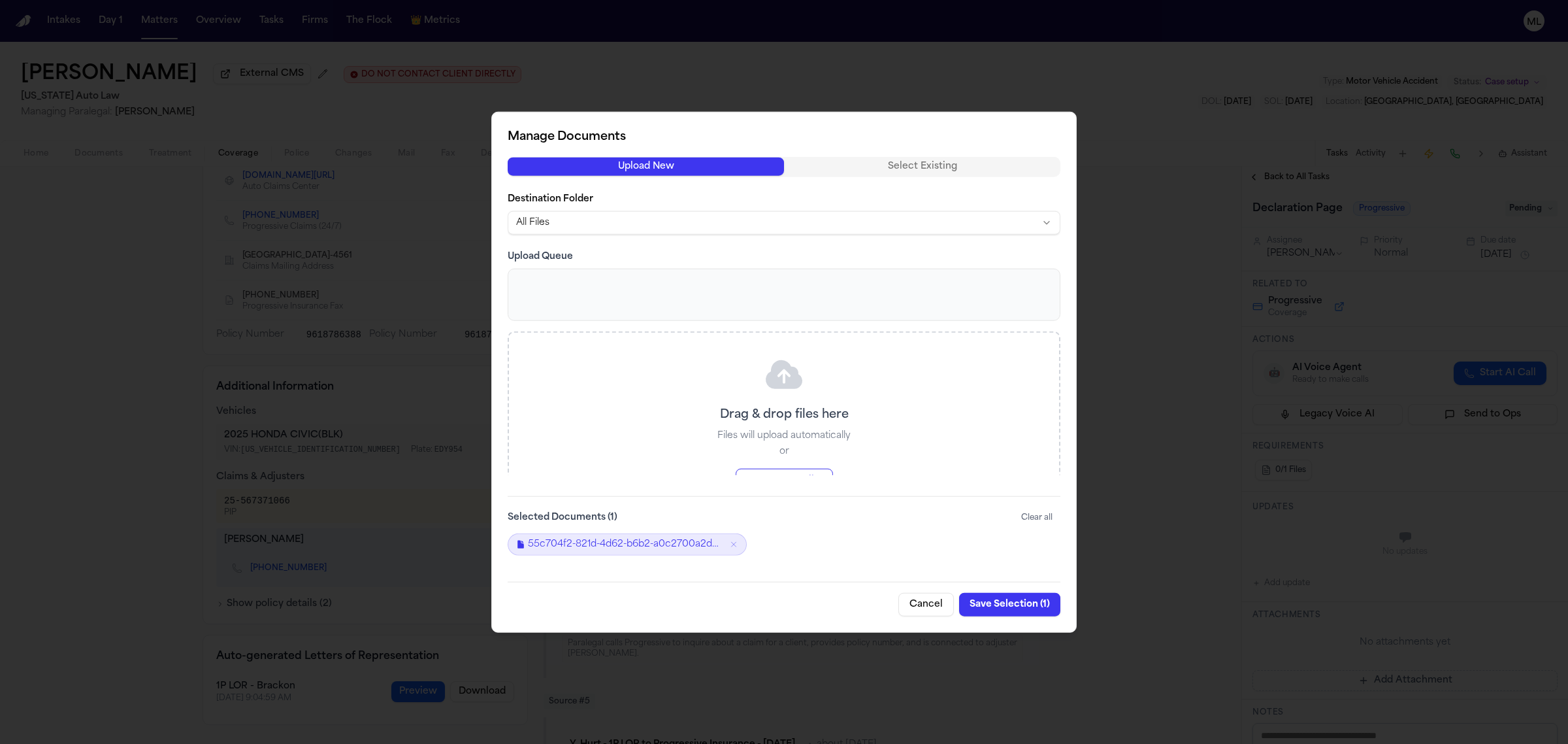
click at [1010, 606] on button "Save Selection ( 1 )" at bounding box center [1010, 604] width 101 height 23
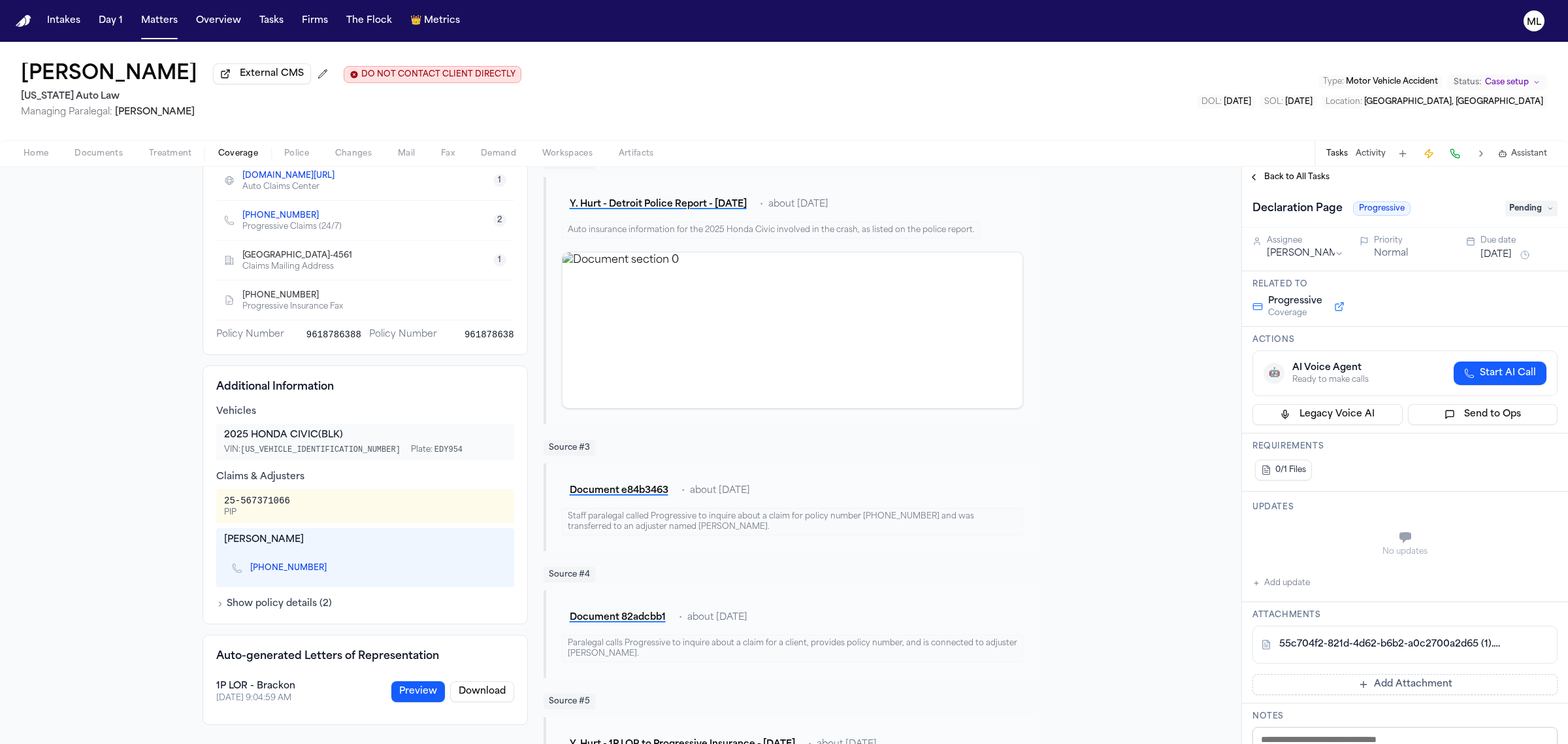
click at [1509, 210] on span "Pending" at bounding box center [1532, 208] width 52 height 16
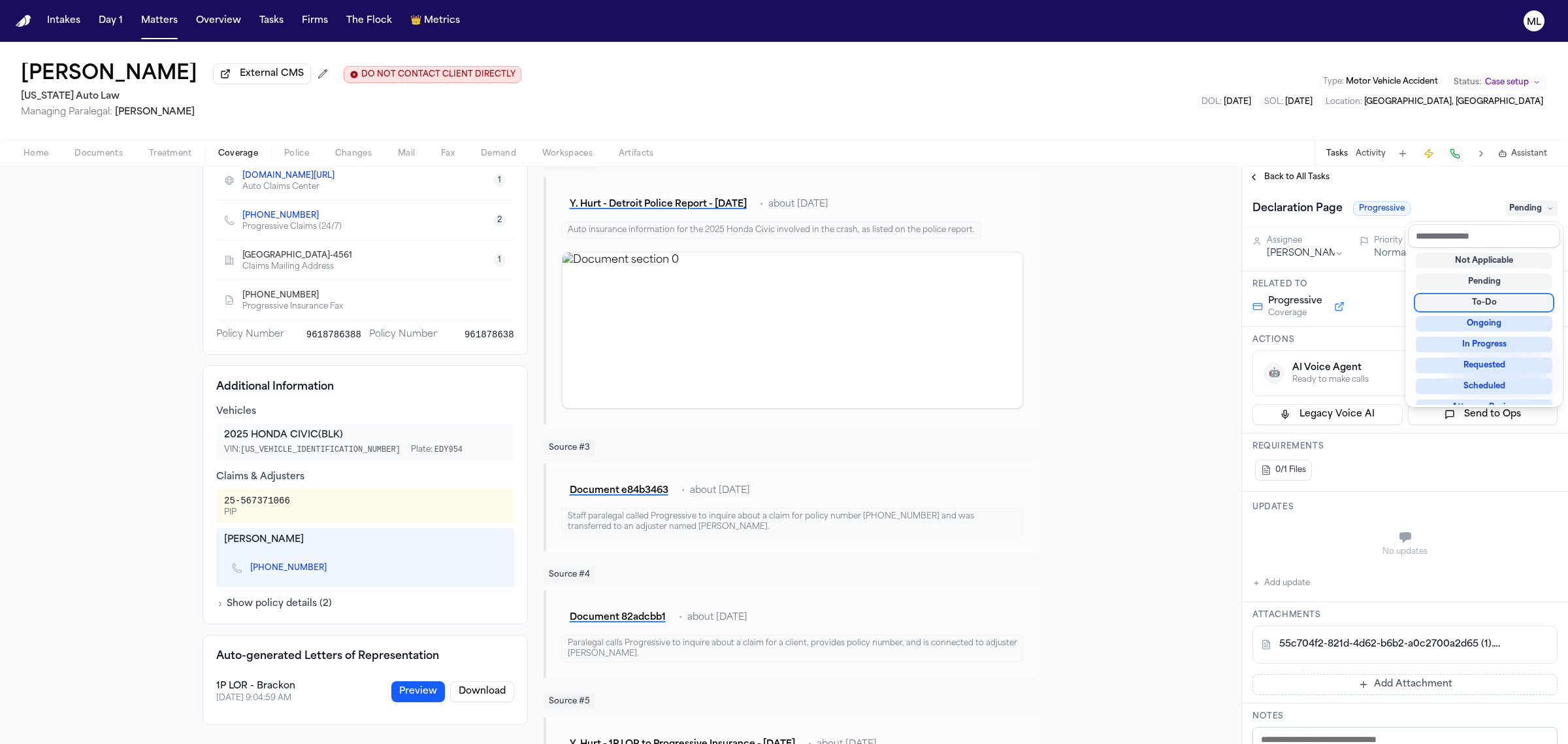
scroll to position [204, 0]
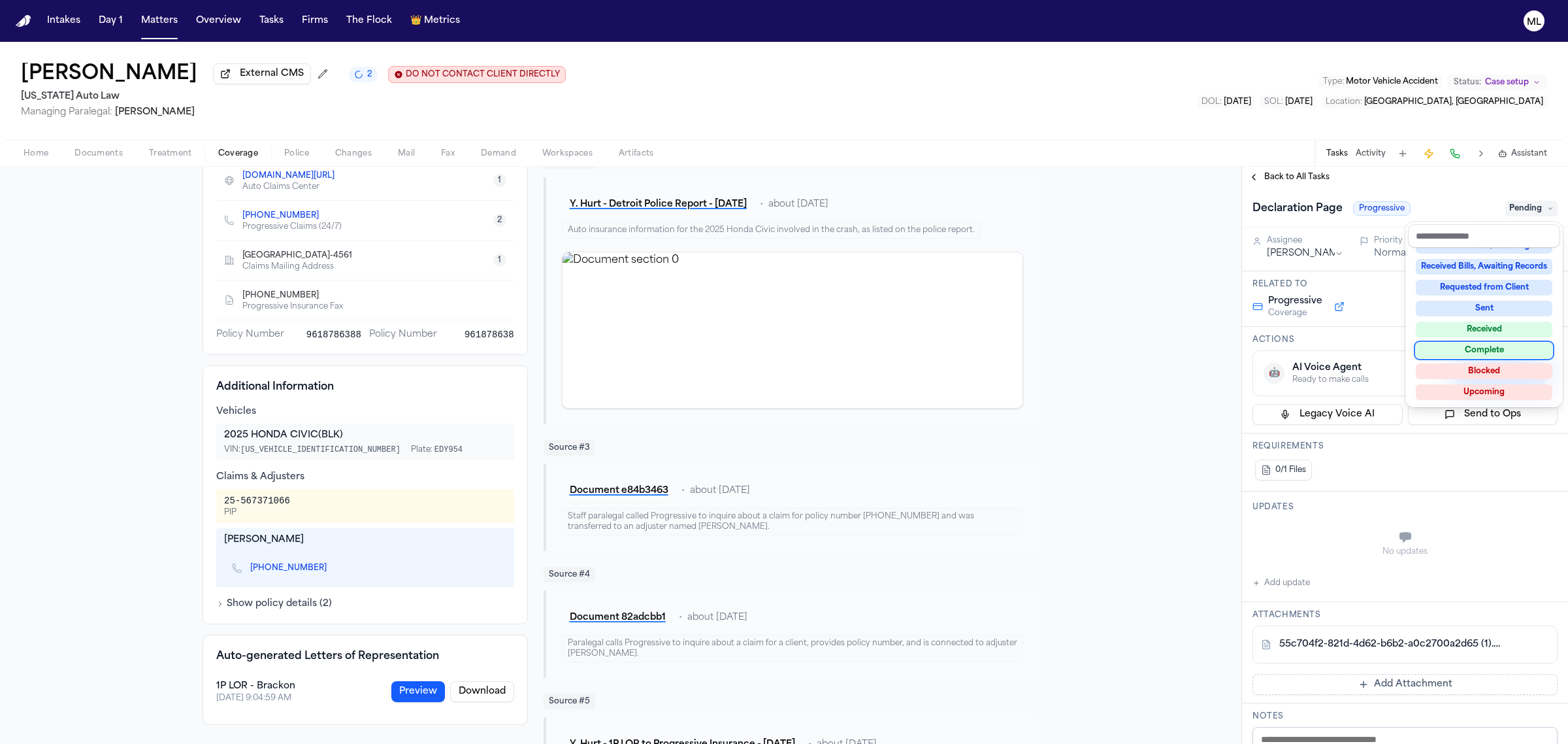
click at [1489, 344] on div "Complete" at bounding box center [1484, 350] width 137 height 16
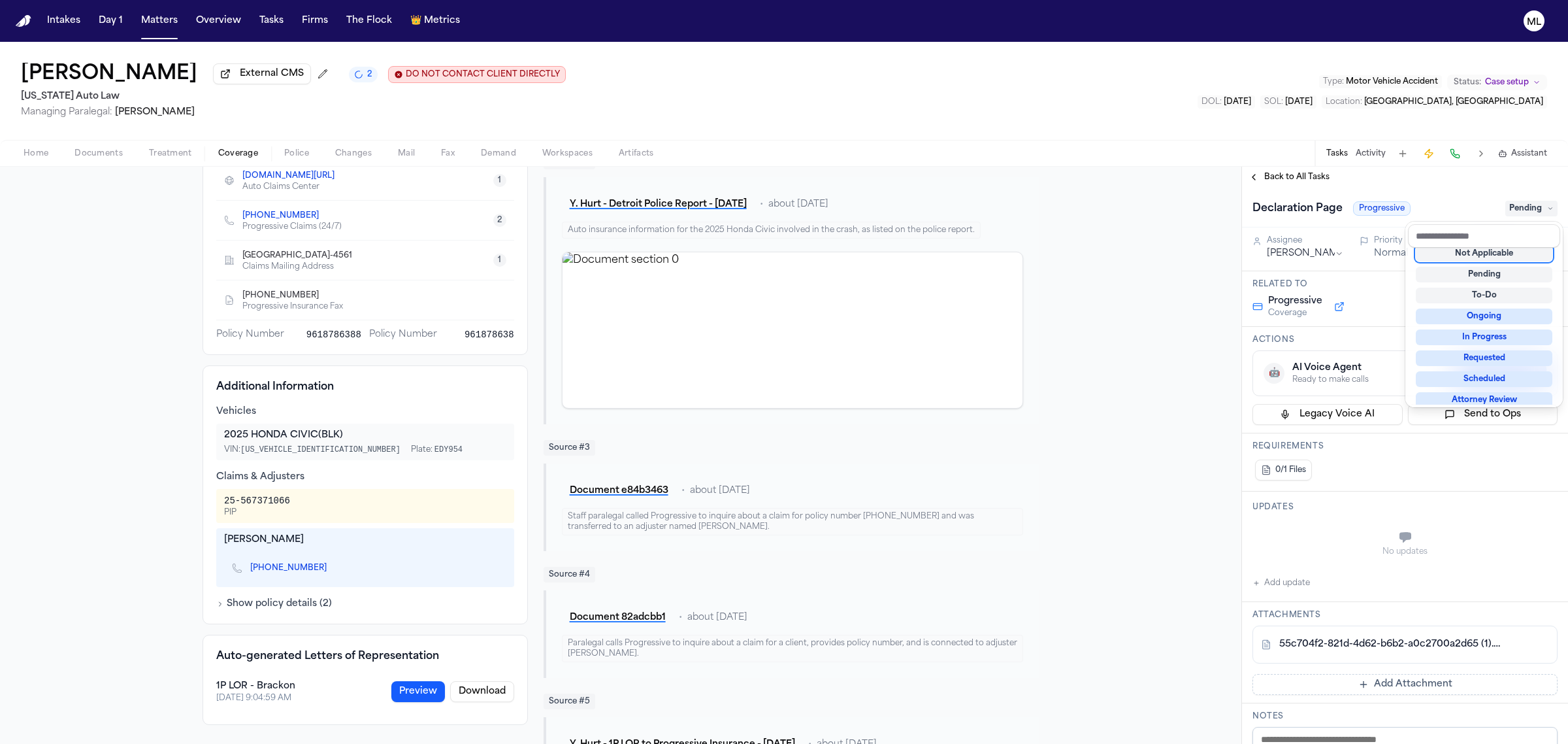
scroll to position [6, 0]
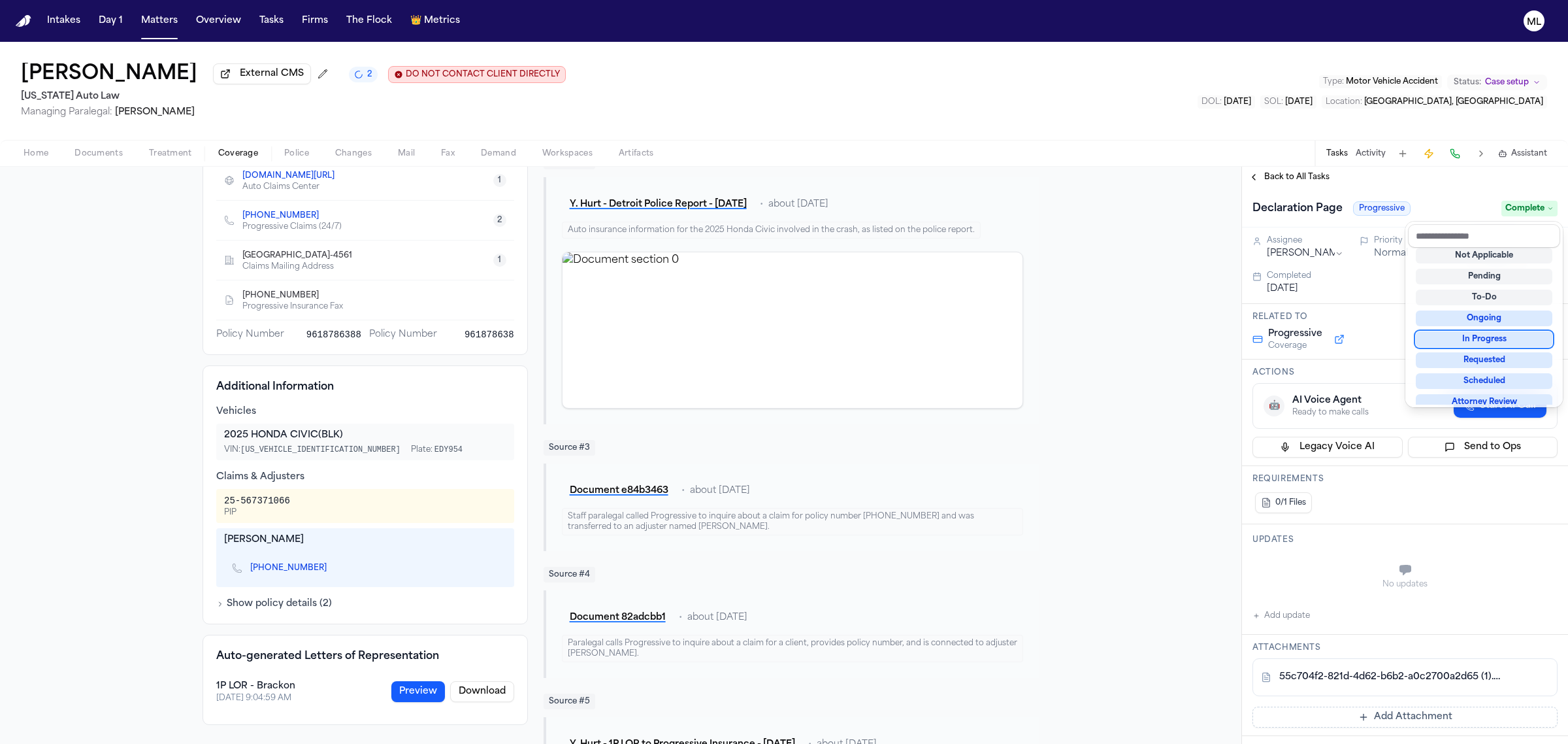
click at [1291, 164] on div "Yolanda Hurt External CMS 2 DO NOT CONTACT CLIENT DIRECTLY DO NOT CONTACT Michi…" at bounding box center [784, 392] width 1568 height 702
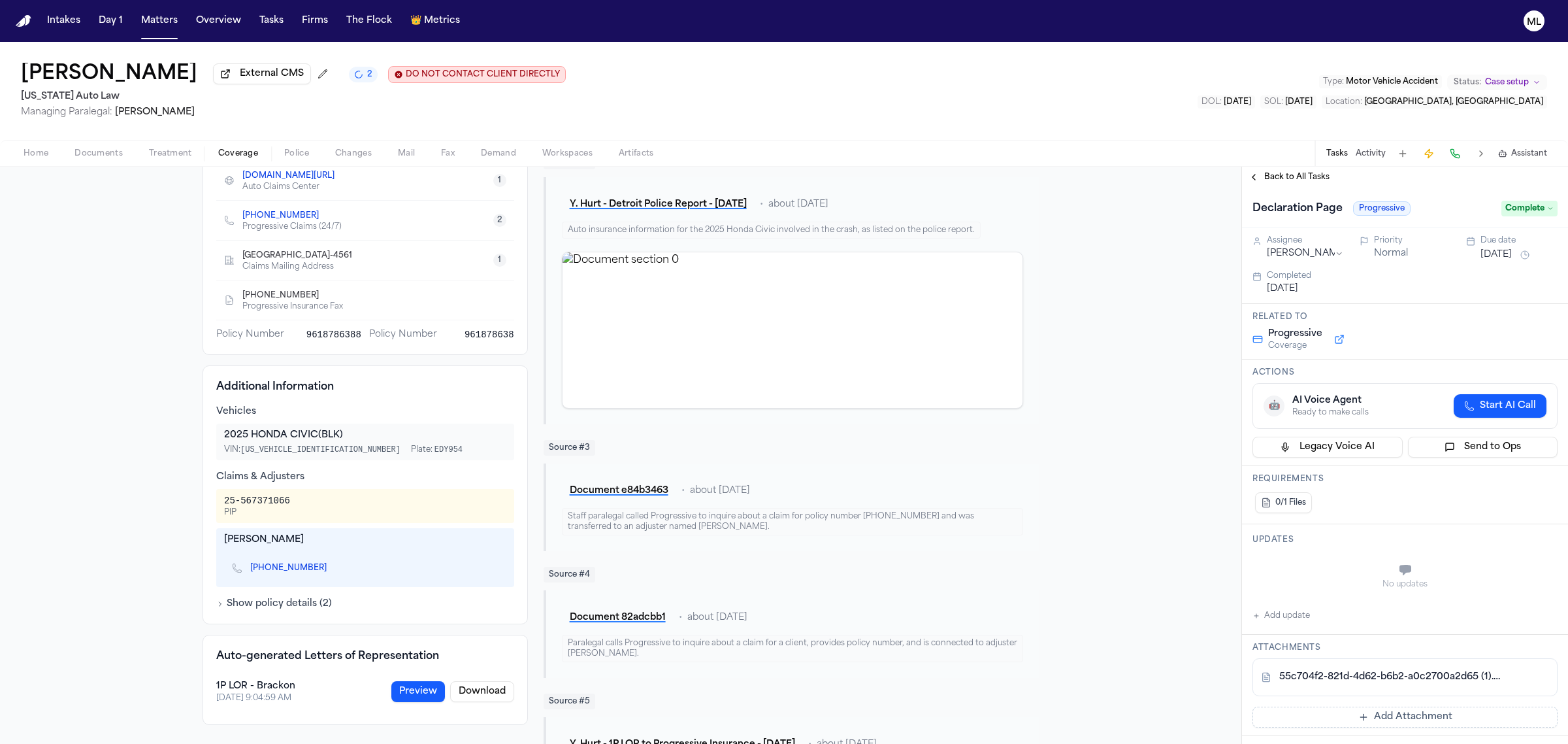
click at [1288, 175] on span "Back to All Tasks" at bounding box center [1297, 177] width 65 height 10
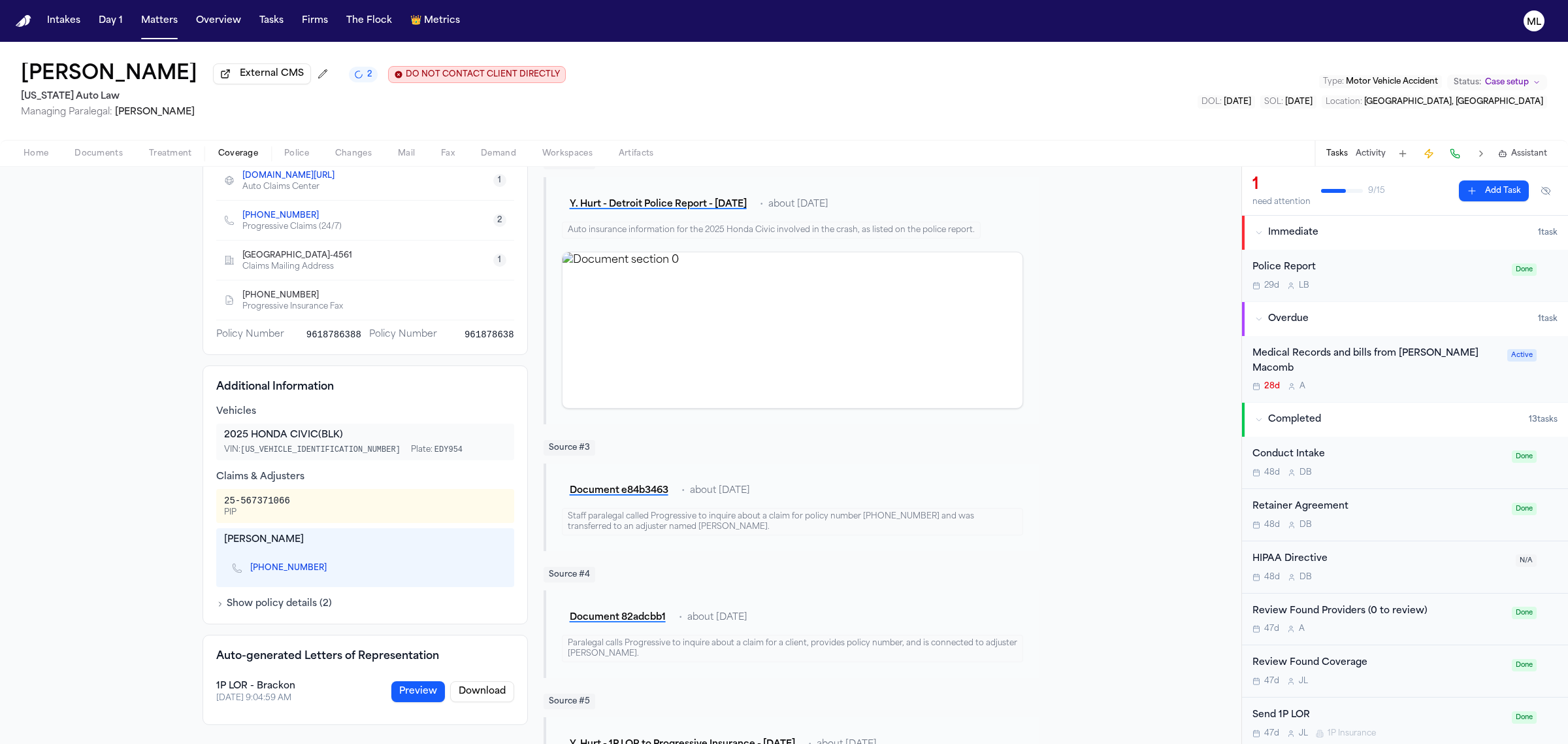
click at [34, 151] on span "Home" at bounding box center [35, 153] width 25 height 10
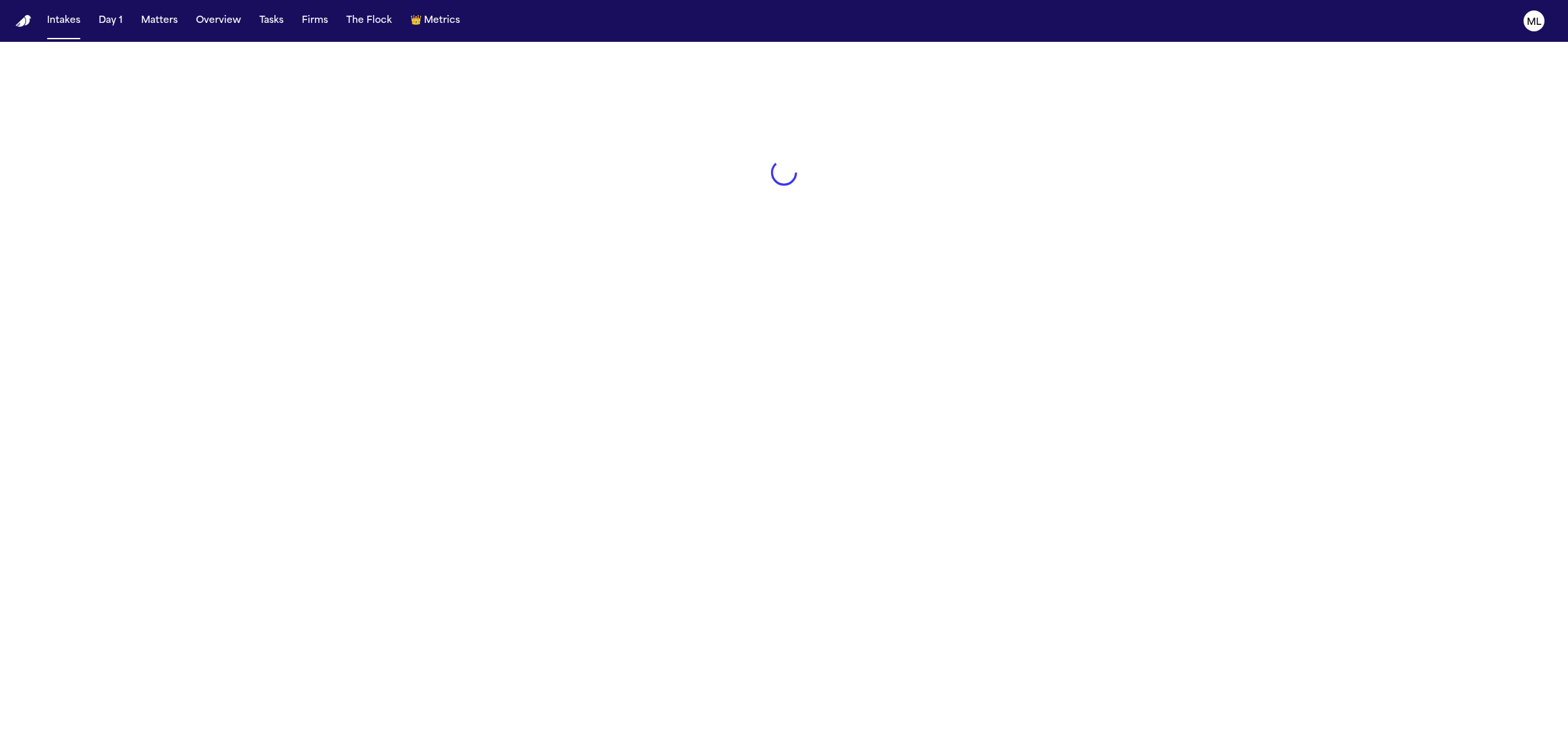
click at [166, 17] on button "Matters" at bounding box center [159, 20] width 47 height 23
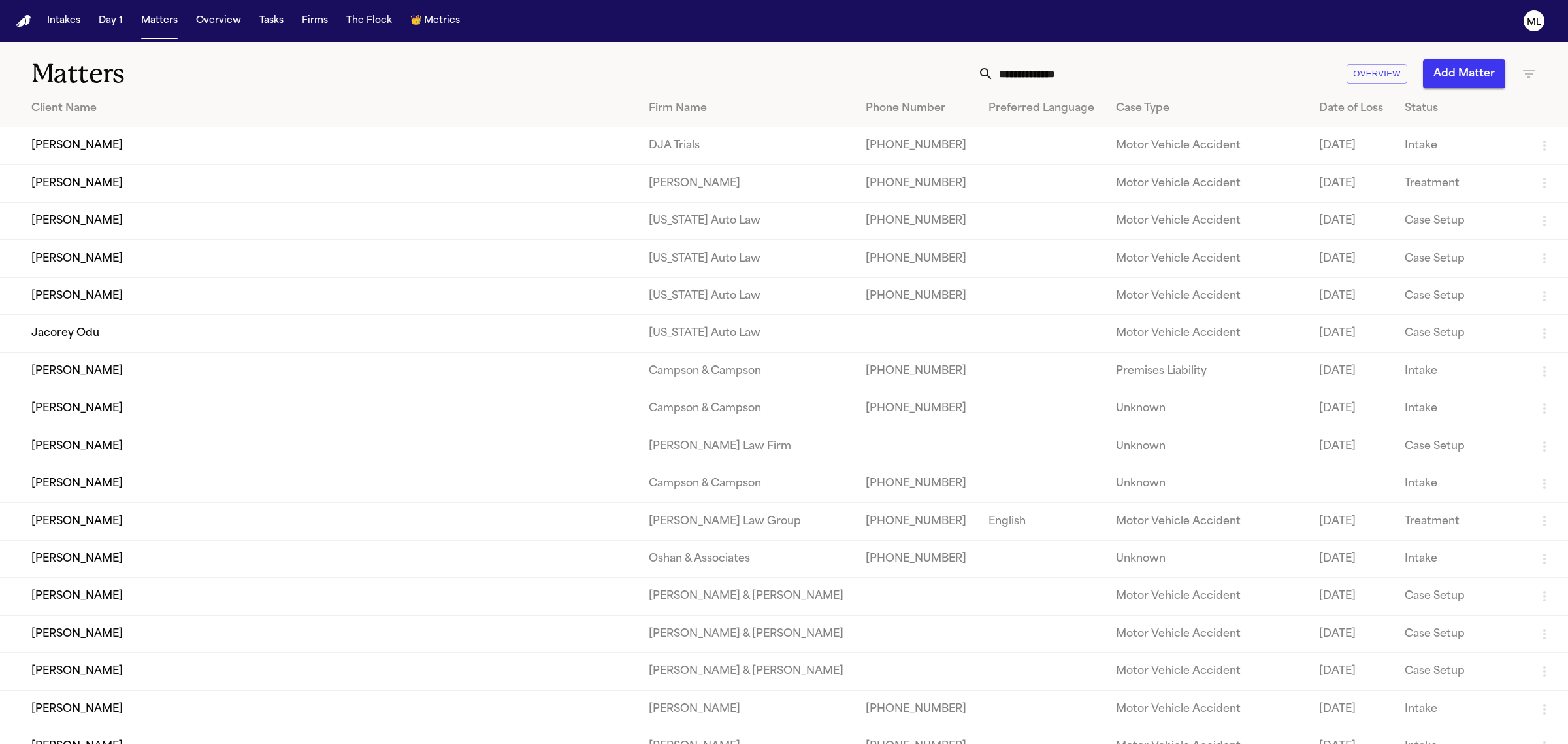
click at [1049, 90] on th "Preferred Language" at bounding box center [1042, 109] width 127 height 37
click at [1051, 83] on input "text" at bounding box center [1163, 73] width 338 height 29
click at [1058, 72] on input "text" at bounding box center [1163, 73] width 338 height 29
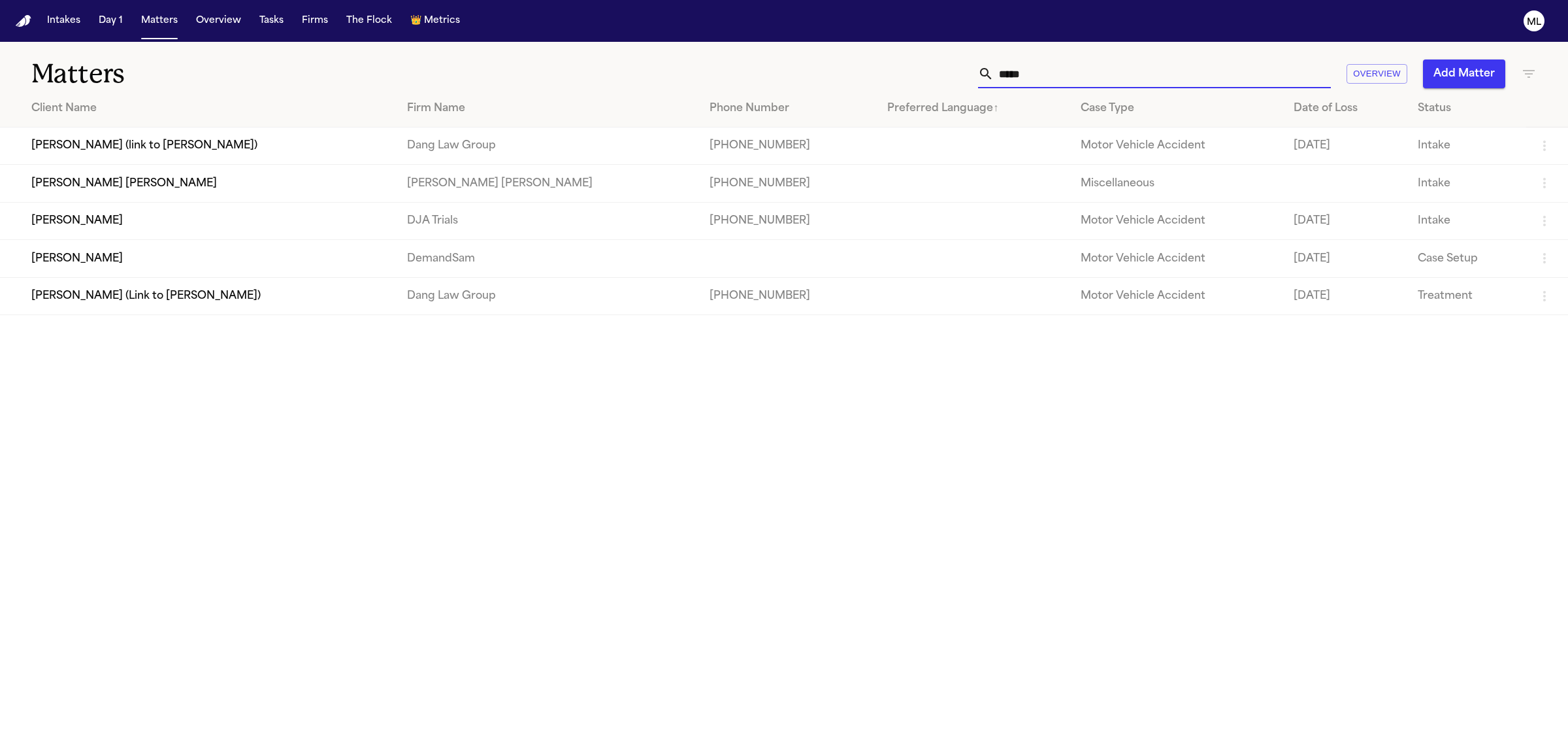
type input "*****"
click at [331, 252] on td "[PERSON_NAME]" at bounding box center [198, 259] width 397 height 37
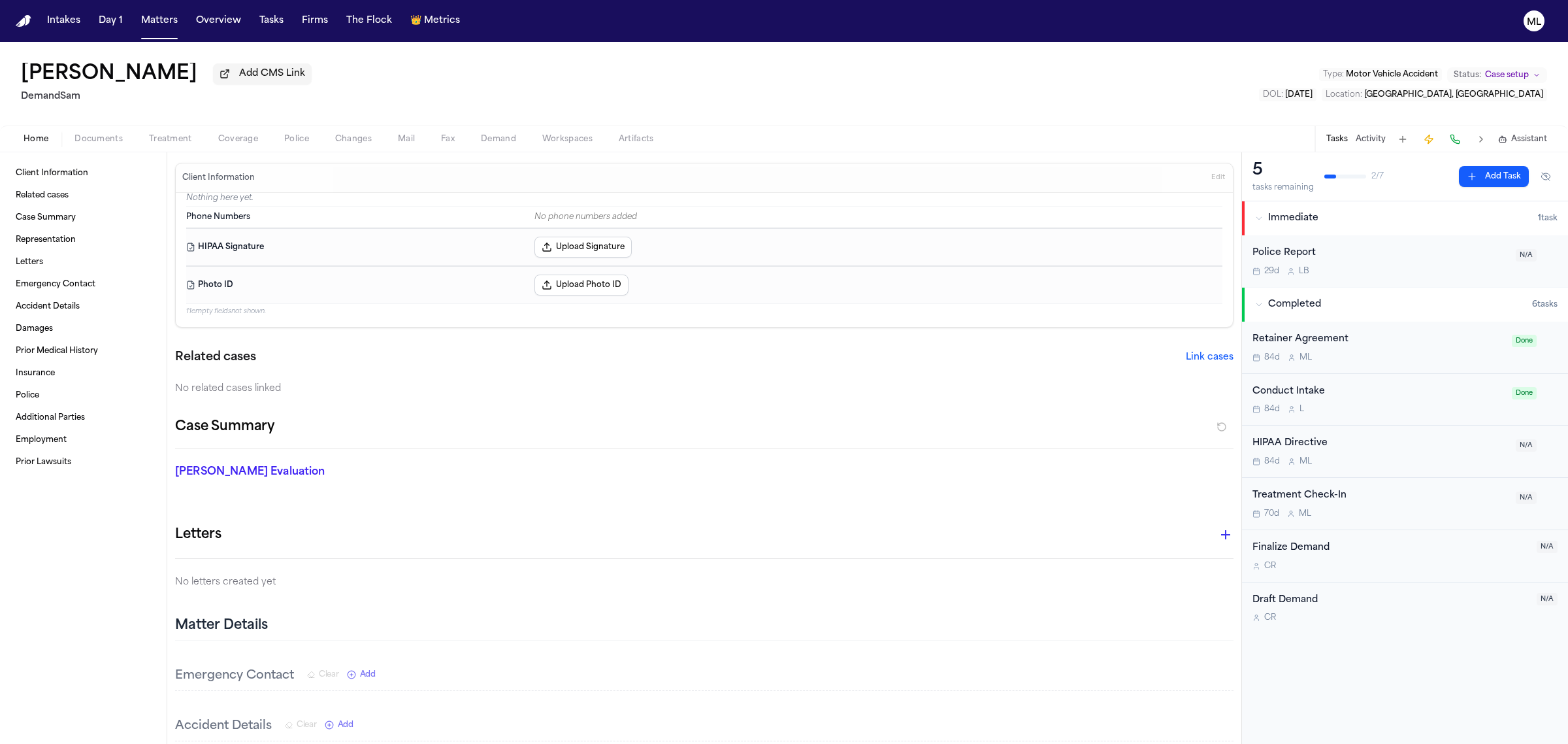
click at [126, 144] on button "Documents" at bounding box center [99, 139] width 74 height 16
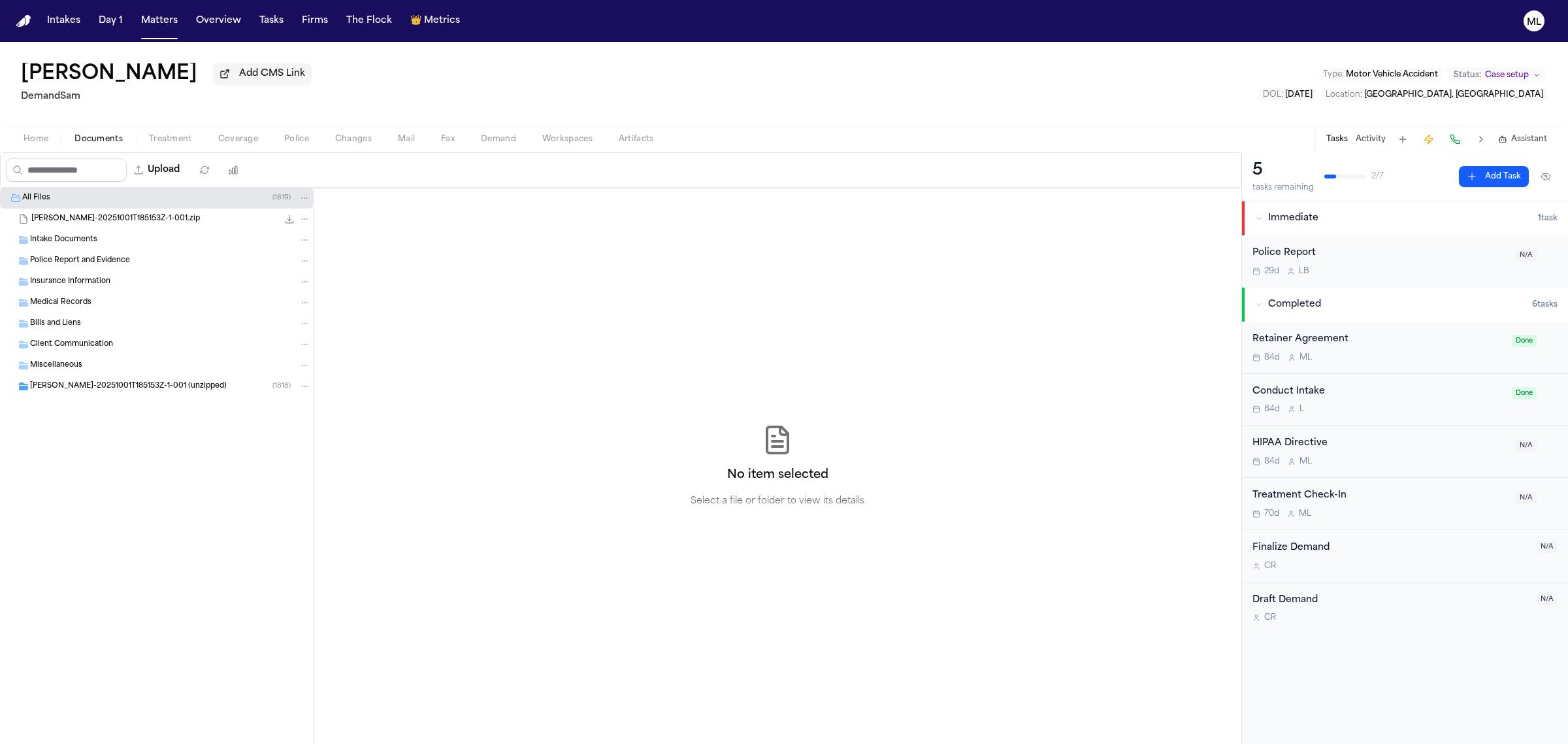
click at [80, 219] on span "[PERSON_NAME]-20251001T185153Z-1-001.zip" at bounding box center [115, 219] width 168 height 11
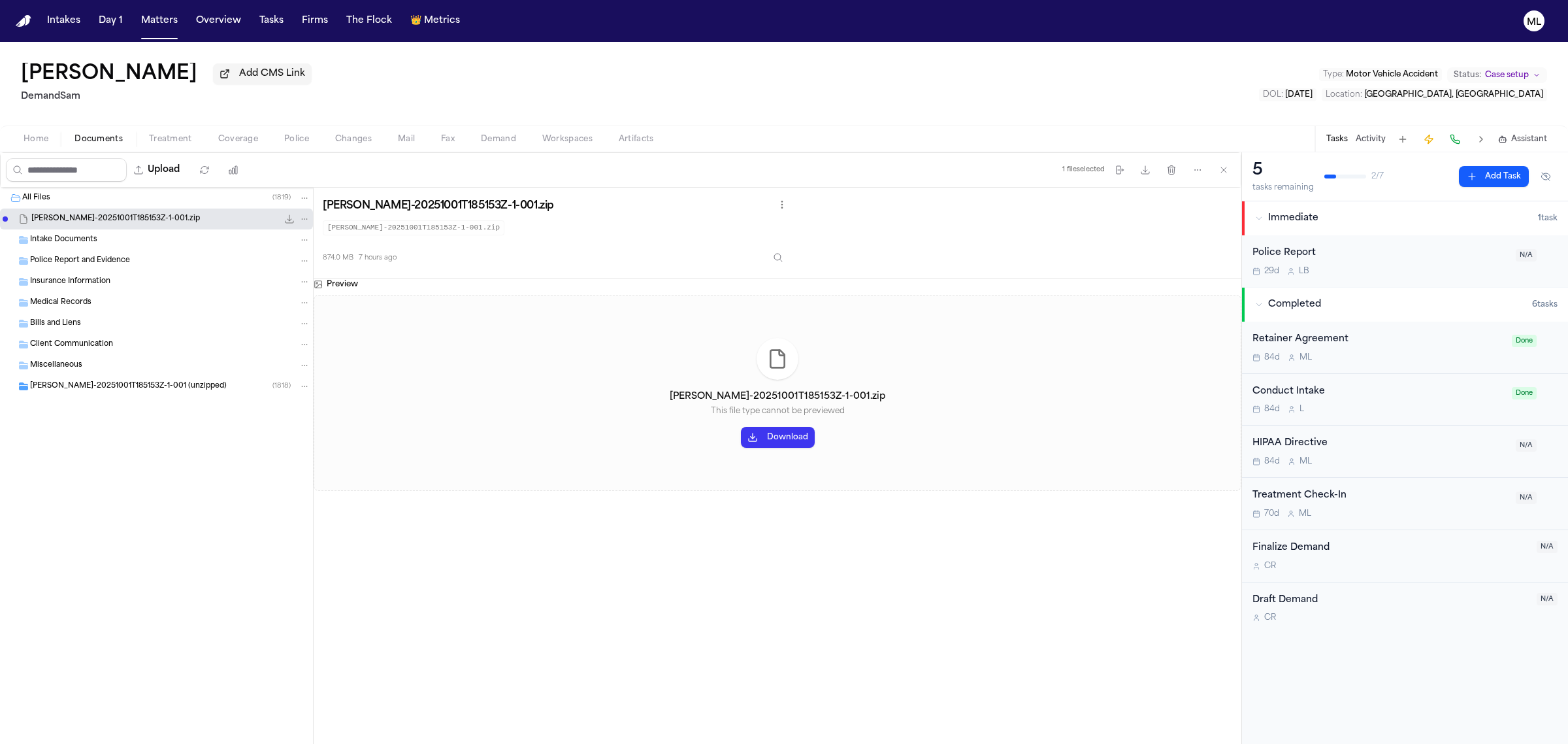
click at [93, 393] on div "[PERSON_NAME]-20251001T185153Z-1-001 (unzipped) ( 1818 )" at bounding box center [156, 386] width 313 height 20
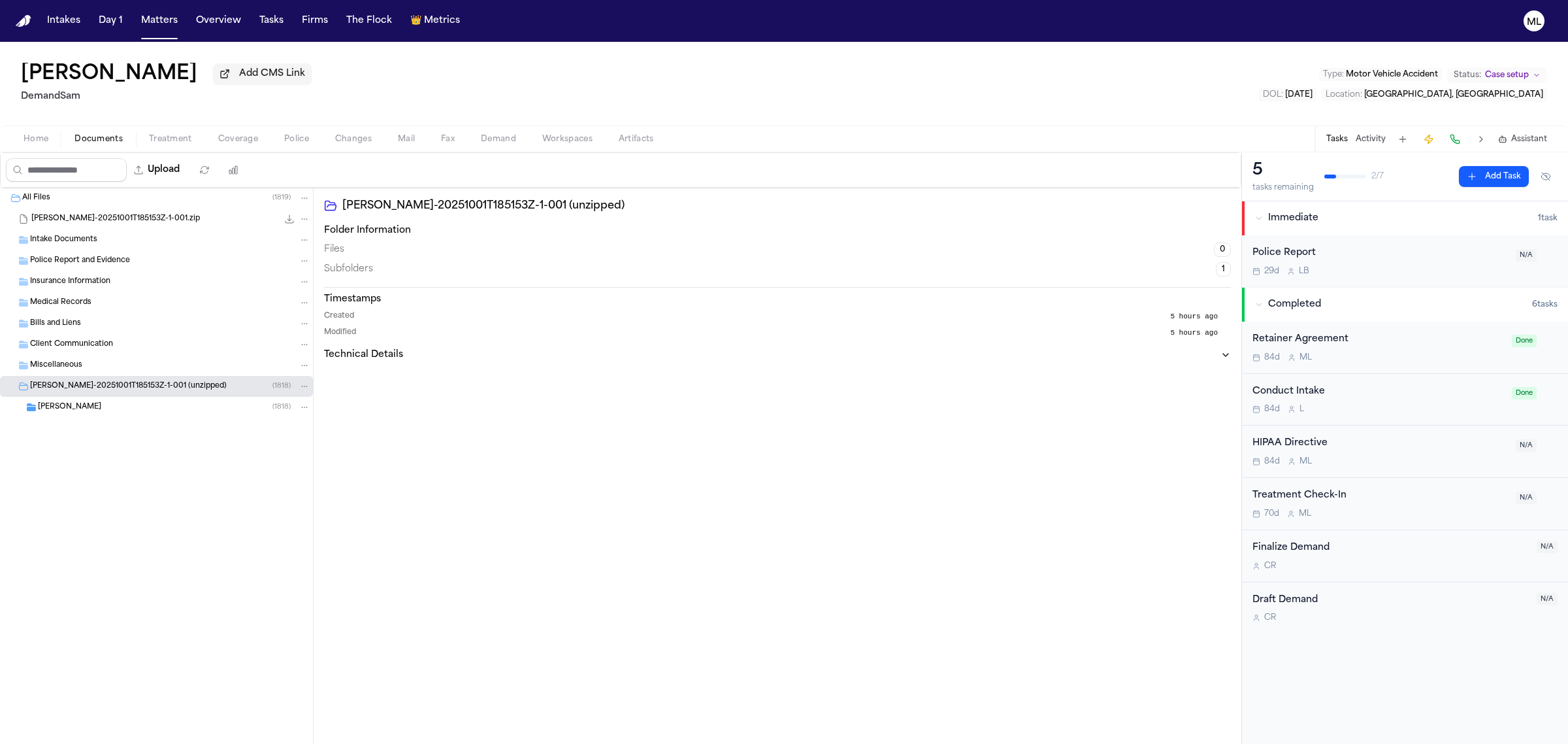
click at [133, 404] on div "[PERSON_NAME] ( 1818 )" at bounding box center [174, 406] width 272 height 12
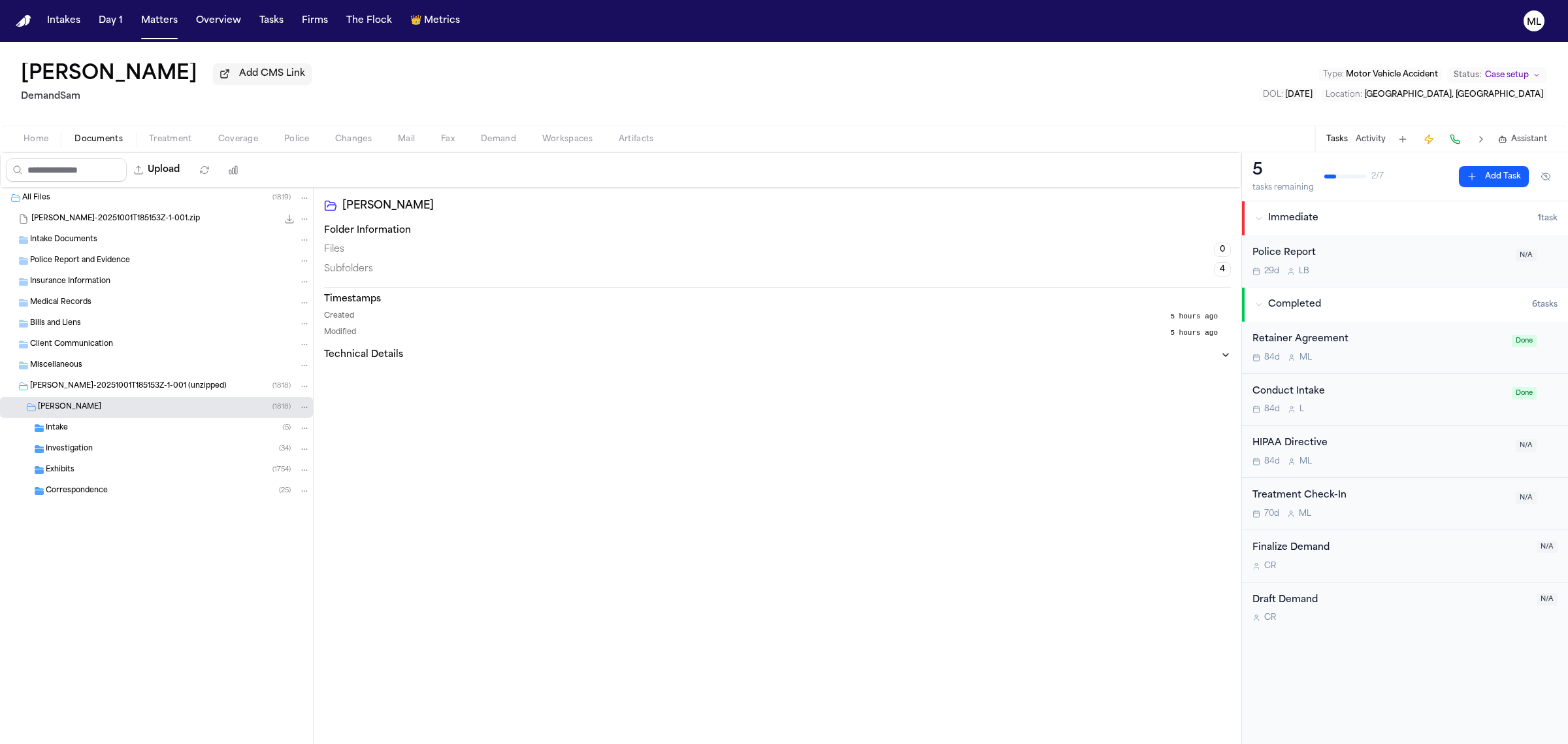
click at [188, 425] on div "Intake ( 5 )" at bounding box center [178, 428] width 265 height 12
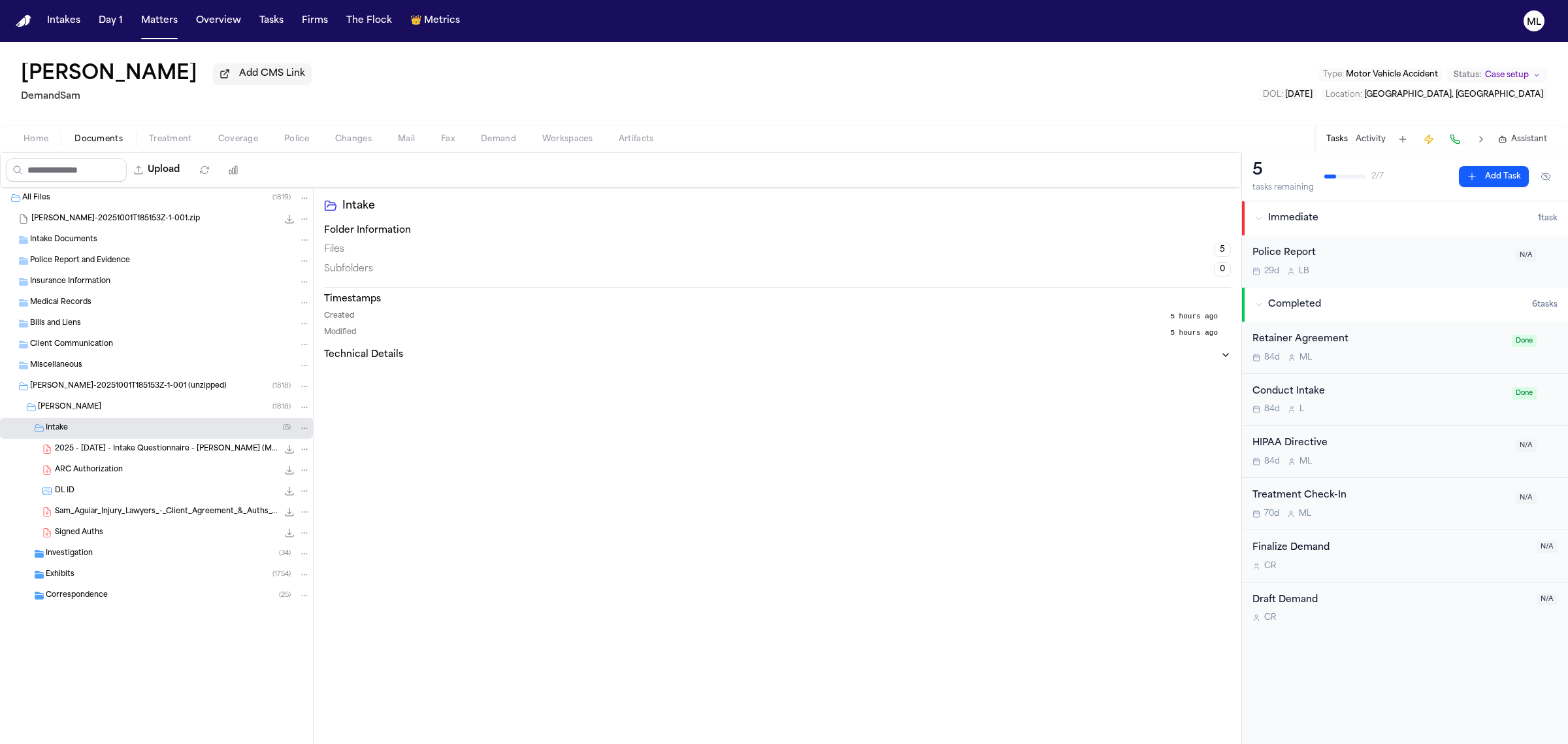
click at [119, 546] on div "Investigation ( 34 )" at bounding box center [156, 553] width 313 height 20
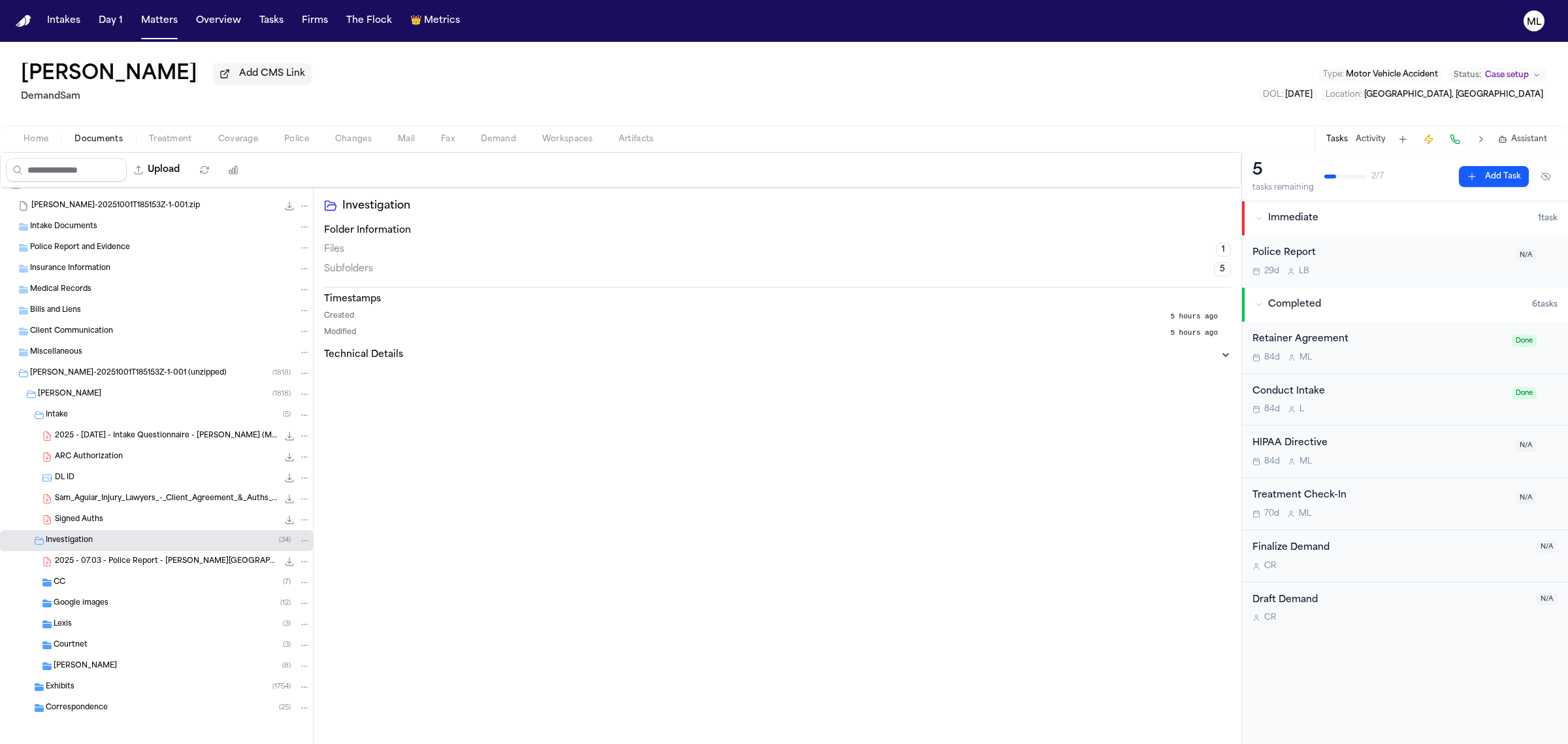
scroll to position [17, 0]
click at [1502, 75] on span "Case setup" at bounding box center [1507, 74] width 44 height 10
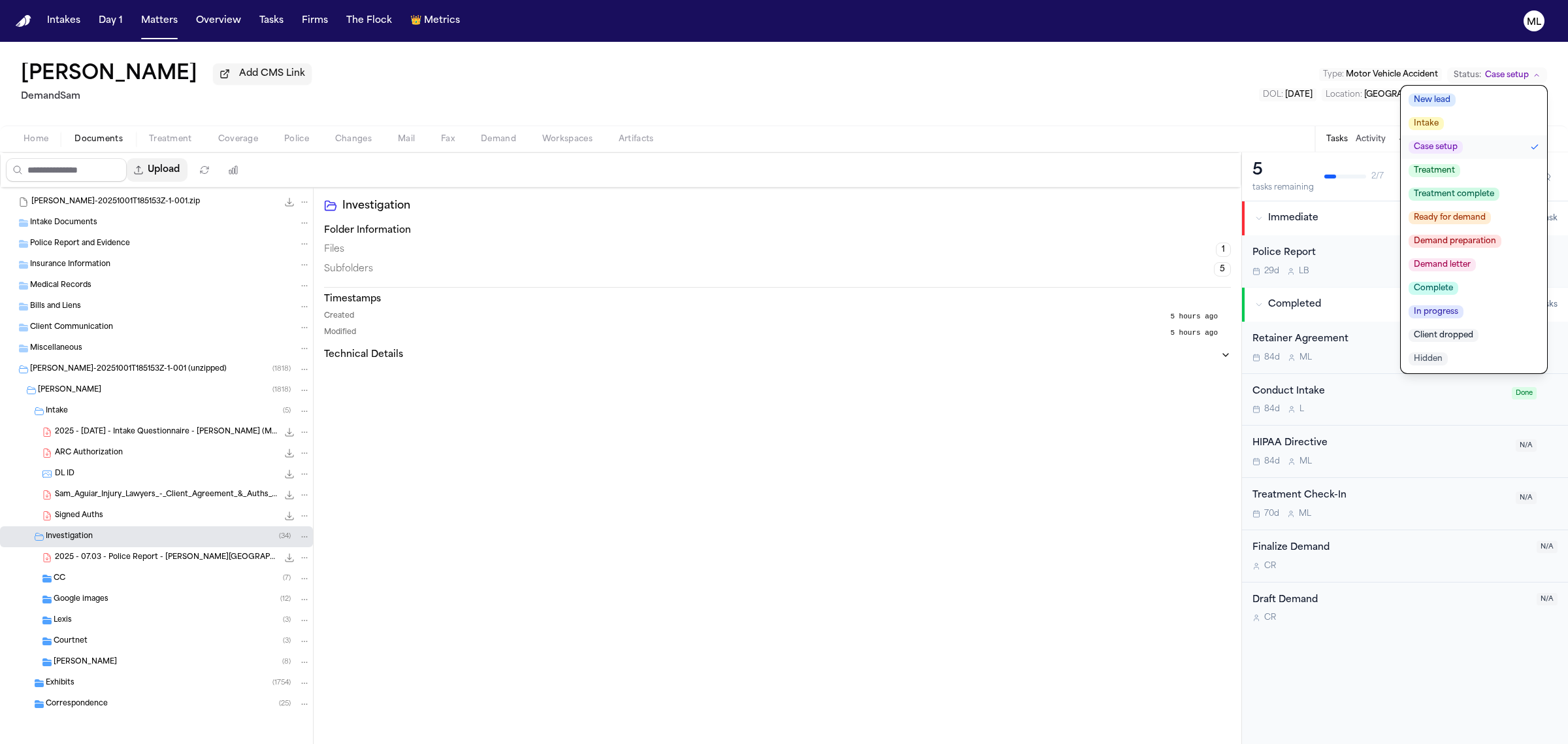
click at [166, 170] on button "Upload" at bounding box center [156, 169] width 60 height 23
select select "**********"
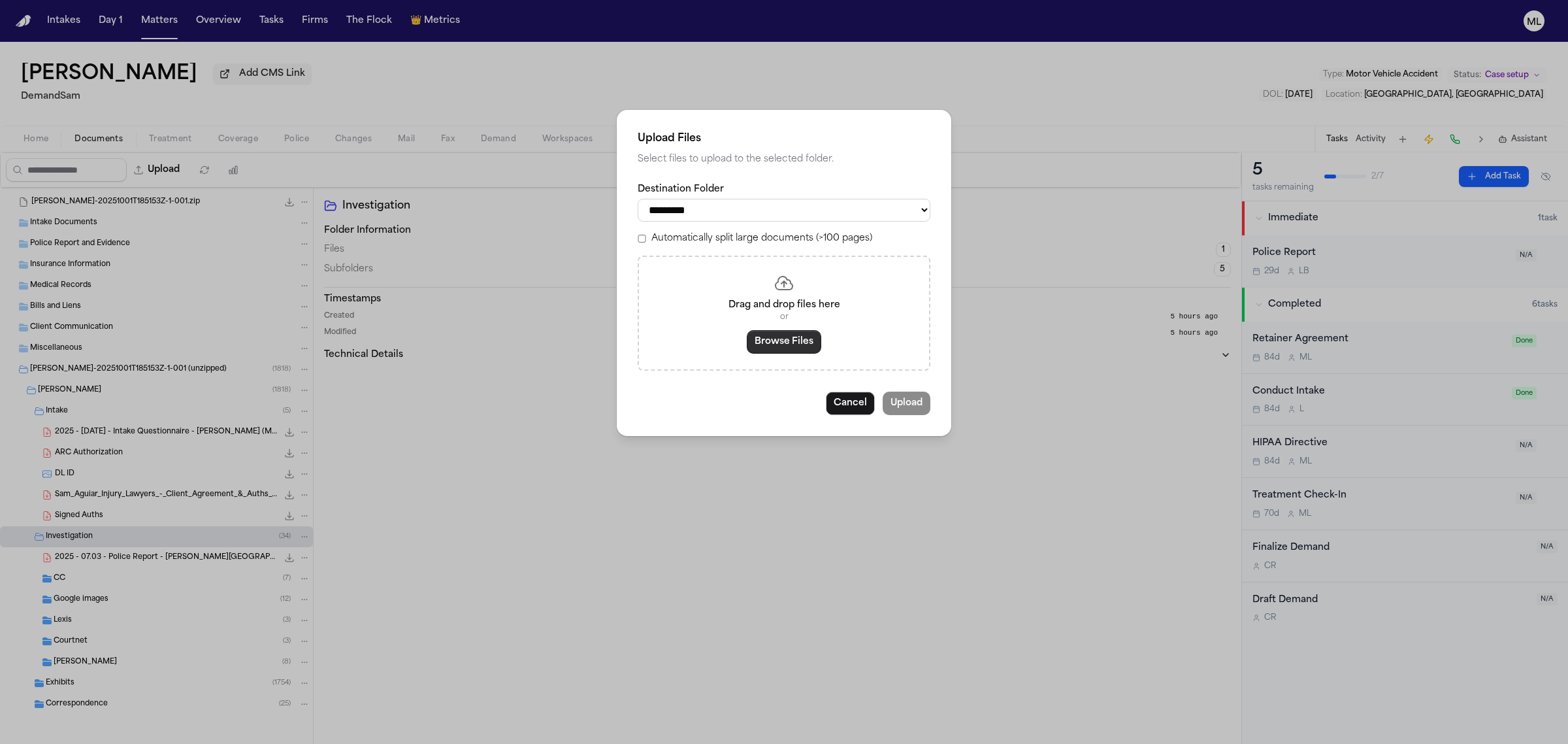
click at [799, 330] on button "Browse Files" at bounding box center [784, 341] width 74 height 23
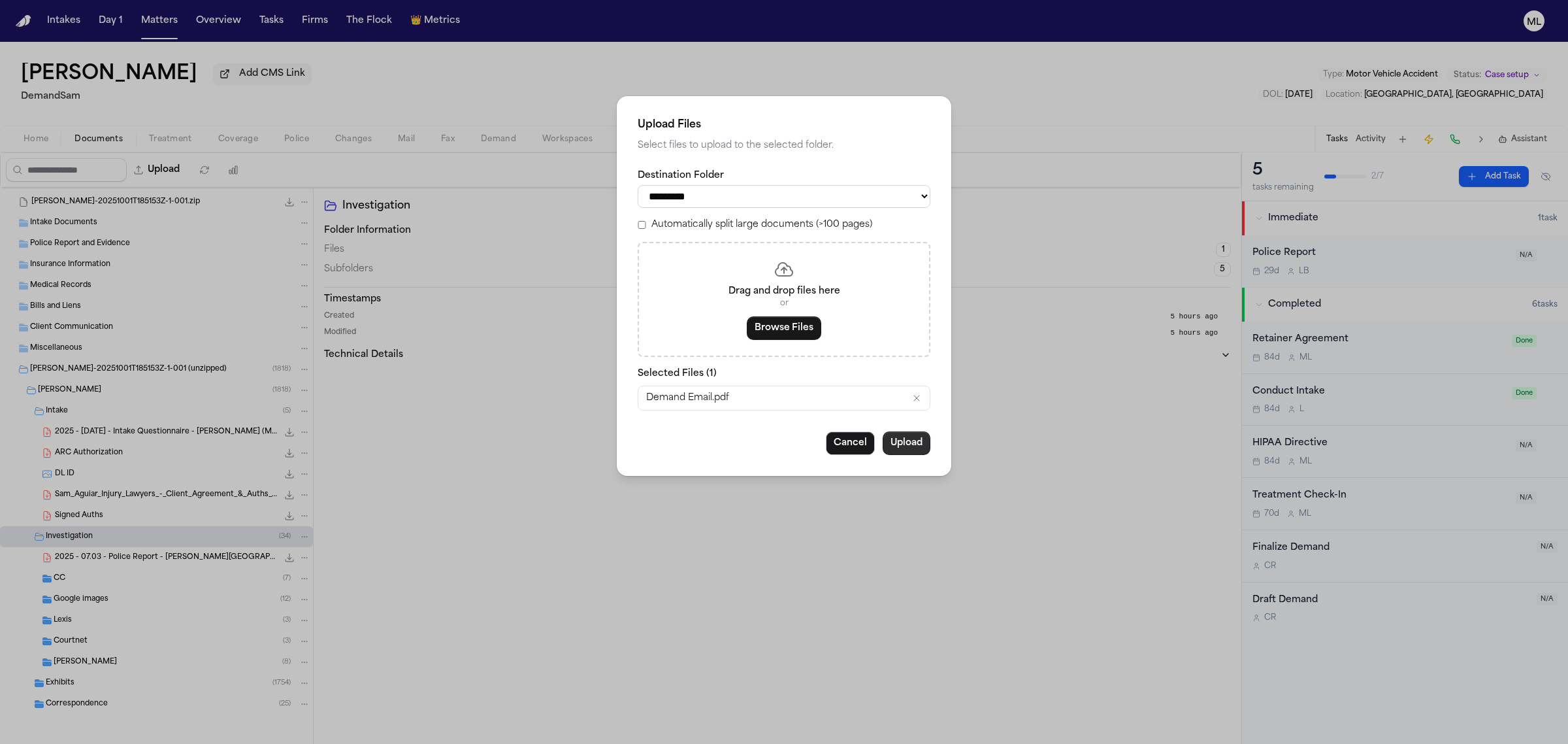
click at [912, 445] on button "Upload" at bounding box center [906, 443] width 47 height 23
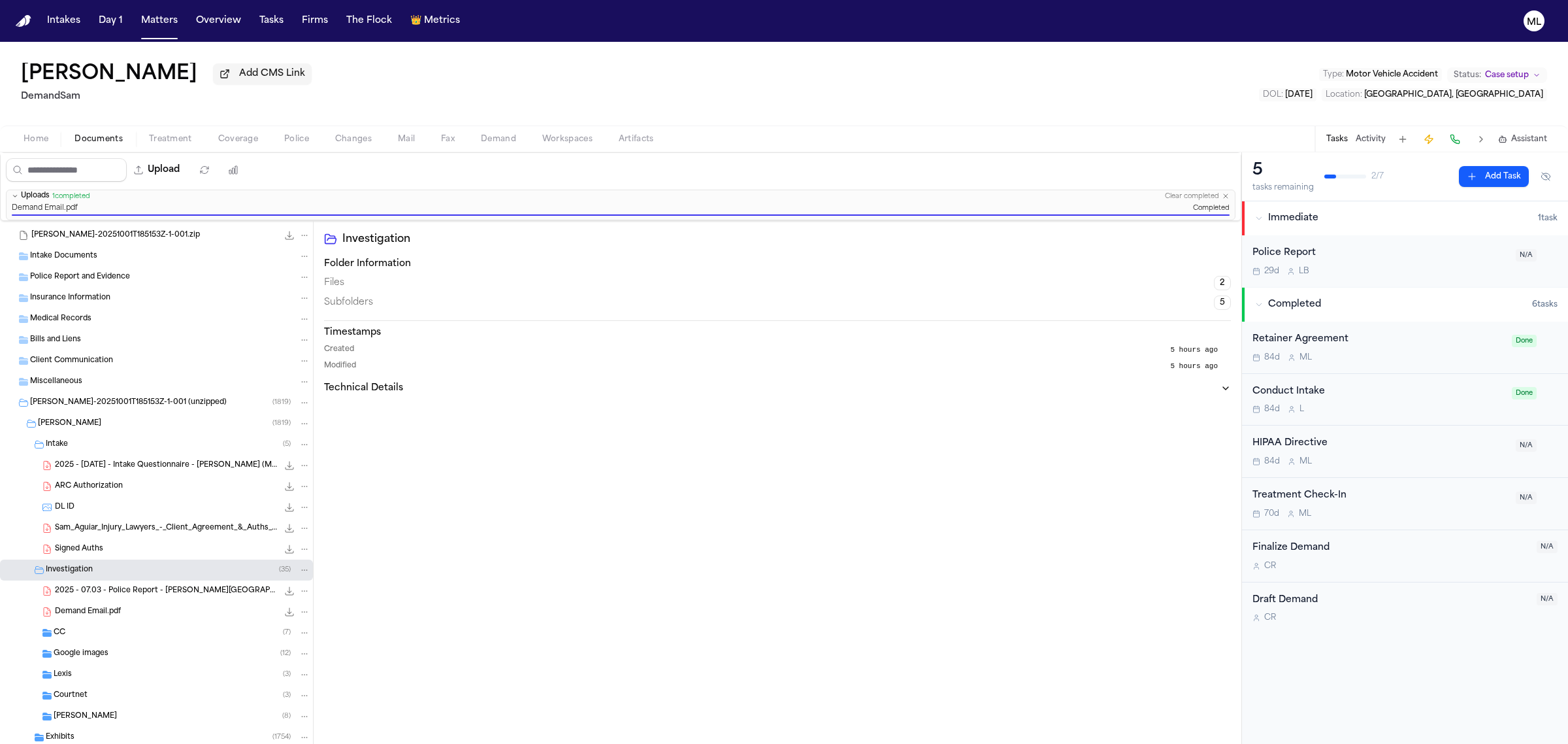
click at [1513, 72] on span "Case setup" at bounding box center [1507, 74] width 44 height 10
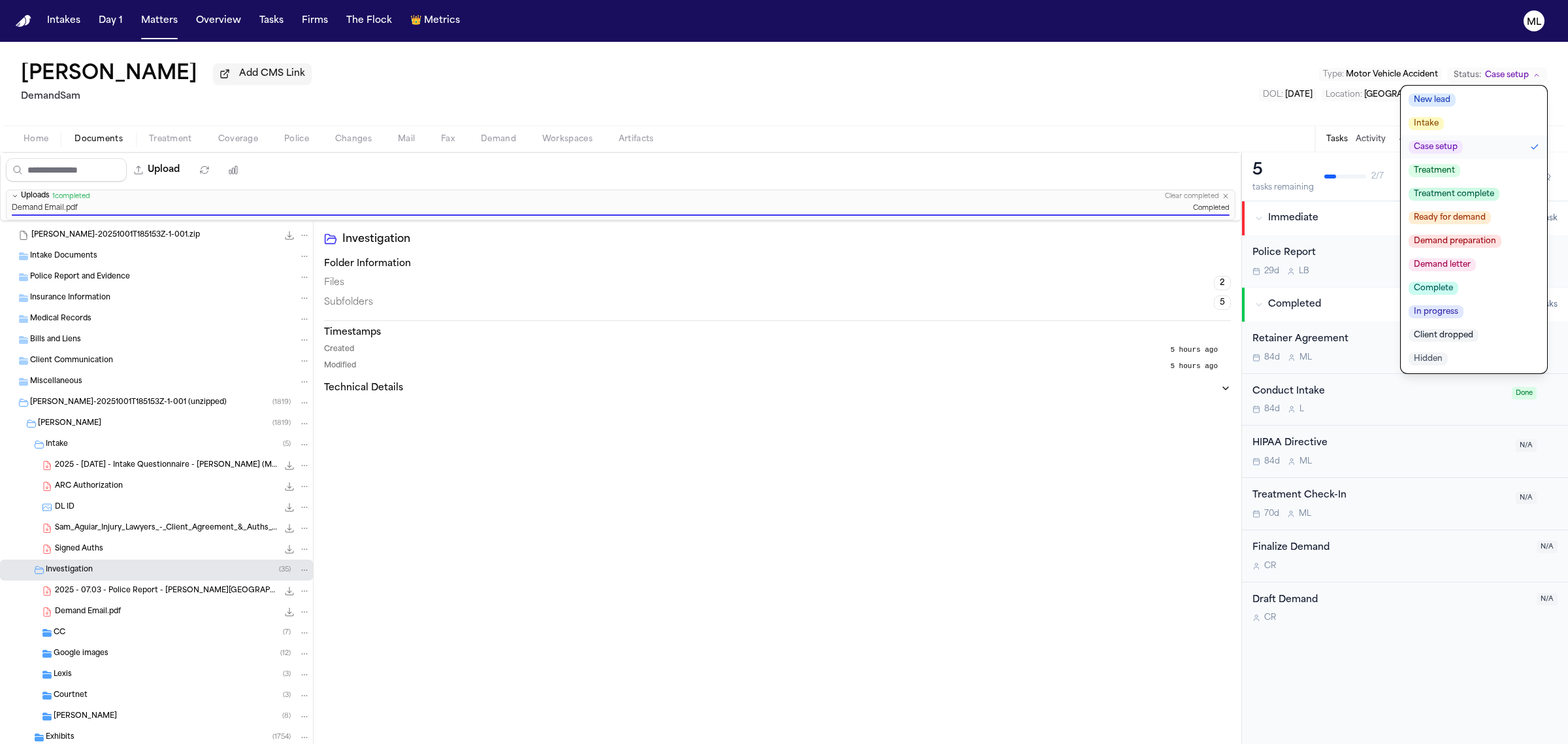
click at [1484, 211] on span "Ready for demand" at bounding box center [1450, 218] width 83 height 13
